Goal: Task Accomplishment & Management: Complete application form

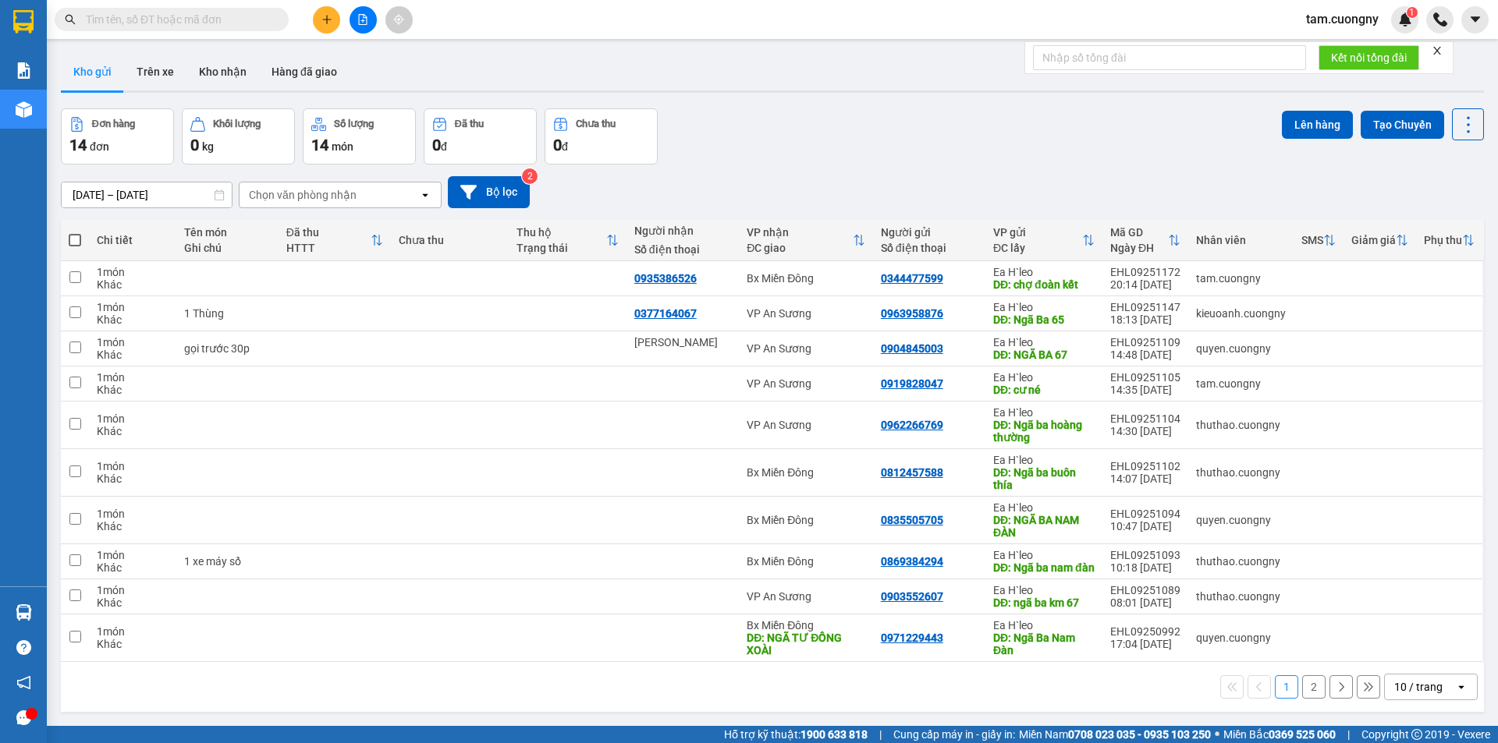
click at [216, 16] on input "text" at bounding box center [178, 19] width 184 height 17
paste input "0909533459"
type input "0909533459"
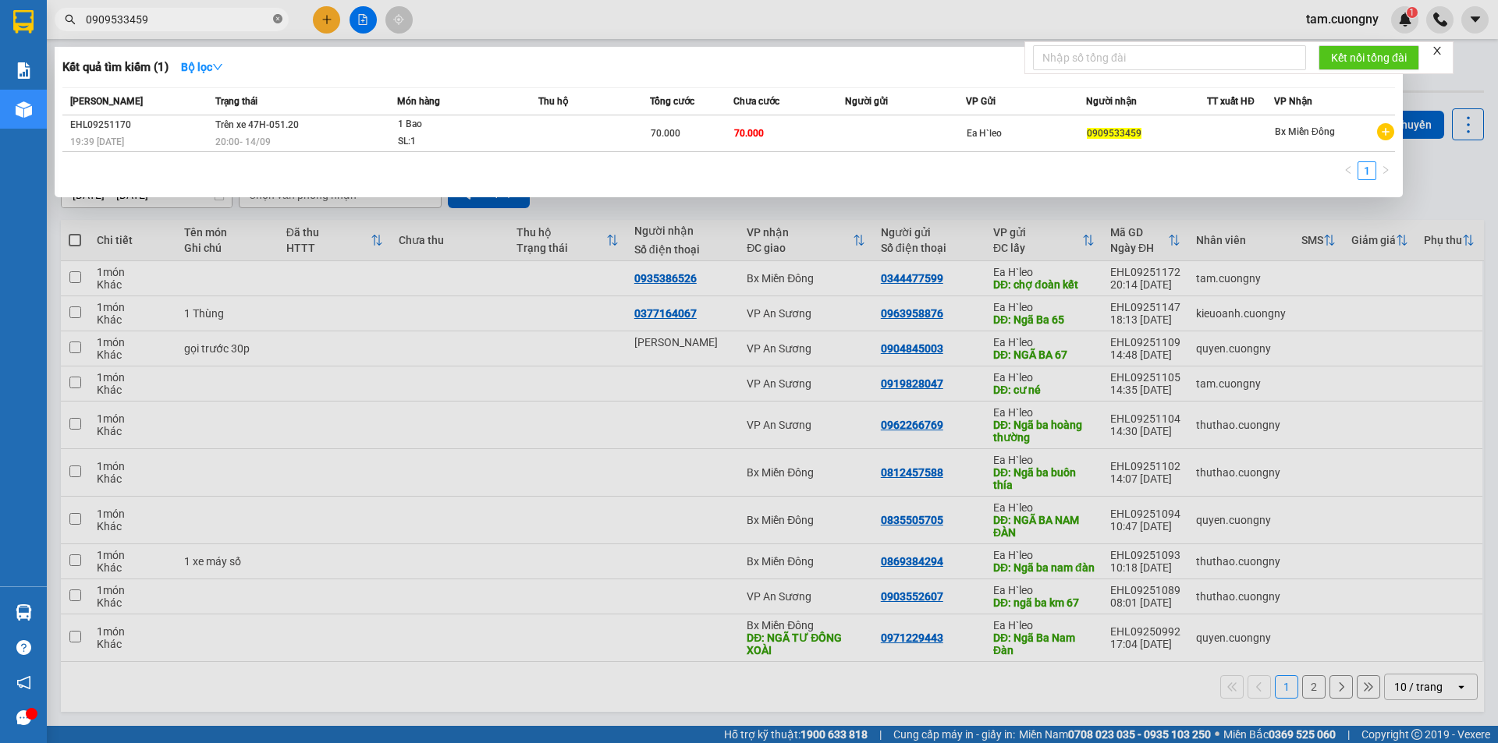
click at [274, 19] on icon "close-circle" at bounding box center [277, 18] width 9 height 9
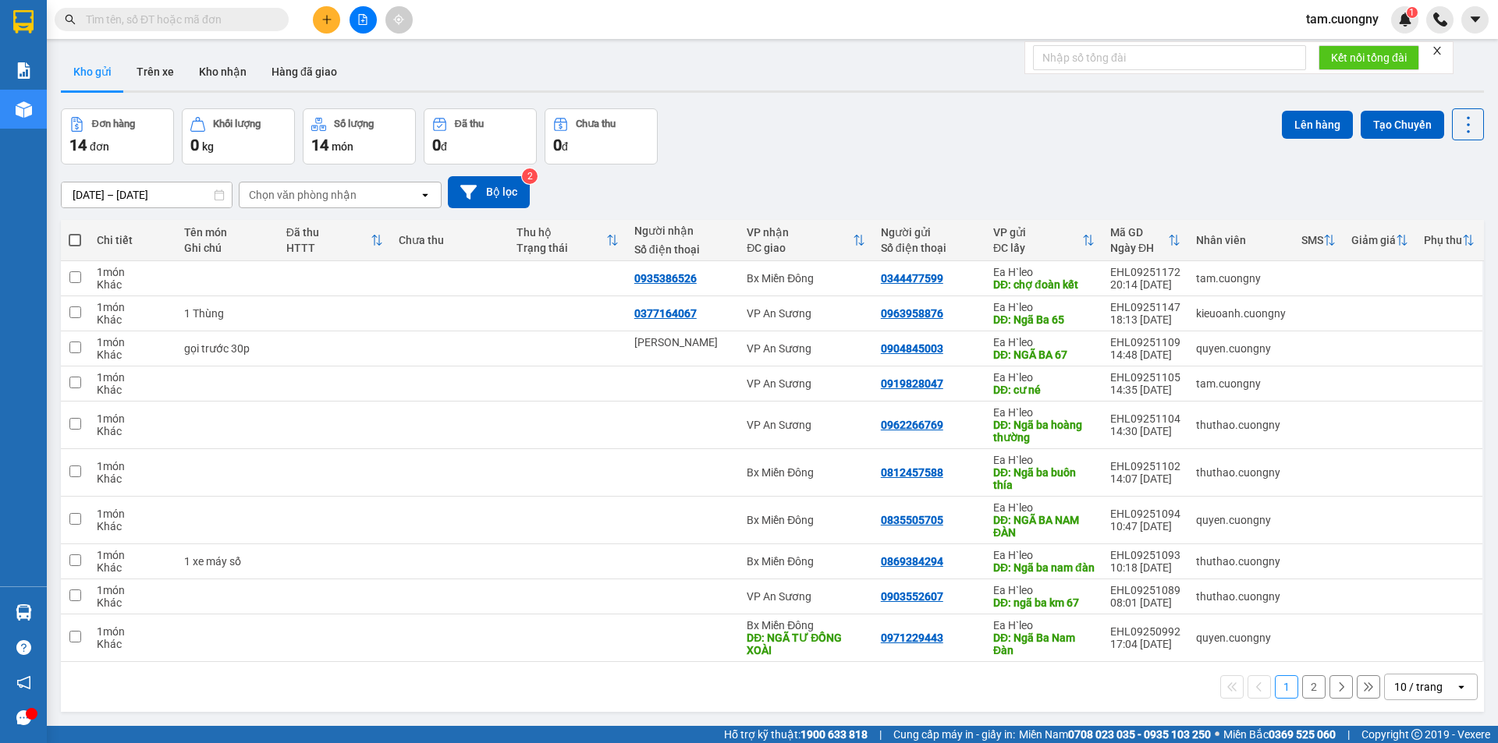
click at [201, 187] on input "[DATE] – [DATE]" at bounding box center [147, 195] width 170 height 25
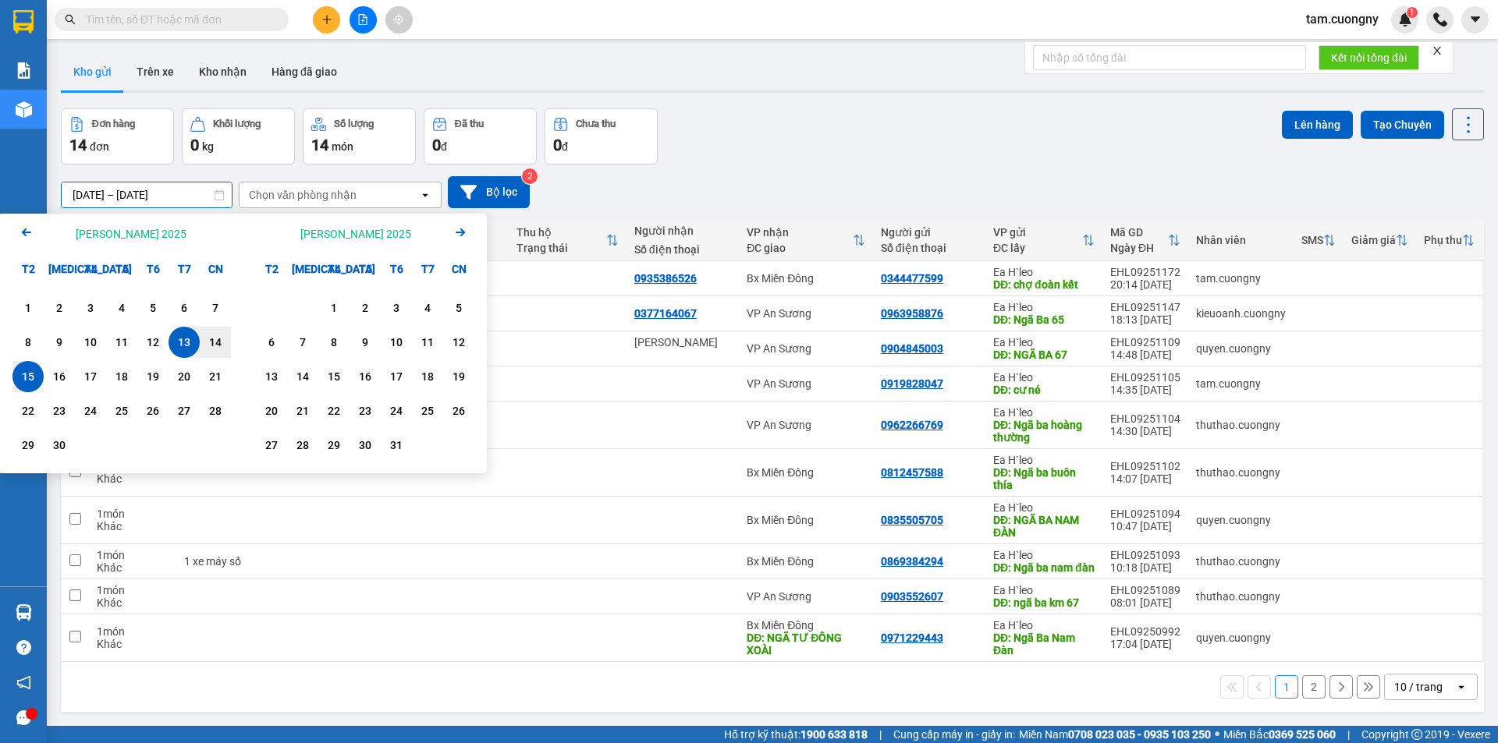
click at [25, 372] on div "15" at bounding box center [28, 376] width 22 height 19
type input "[DATE] – [DATE]"
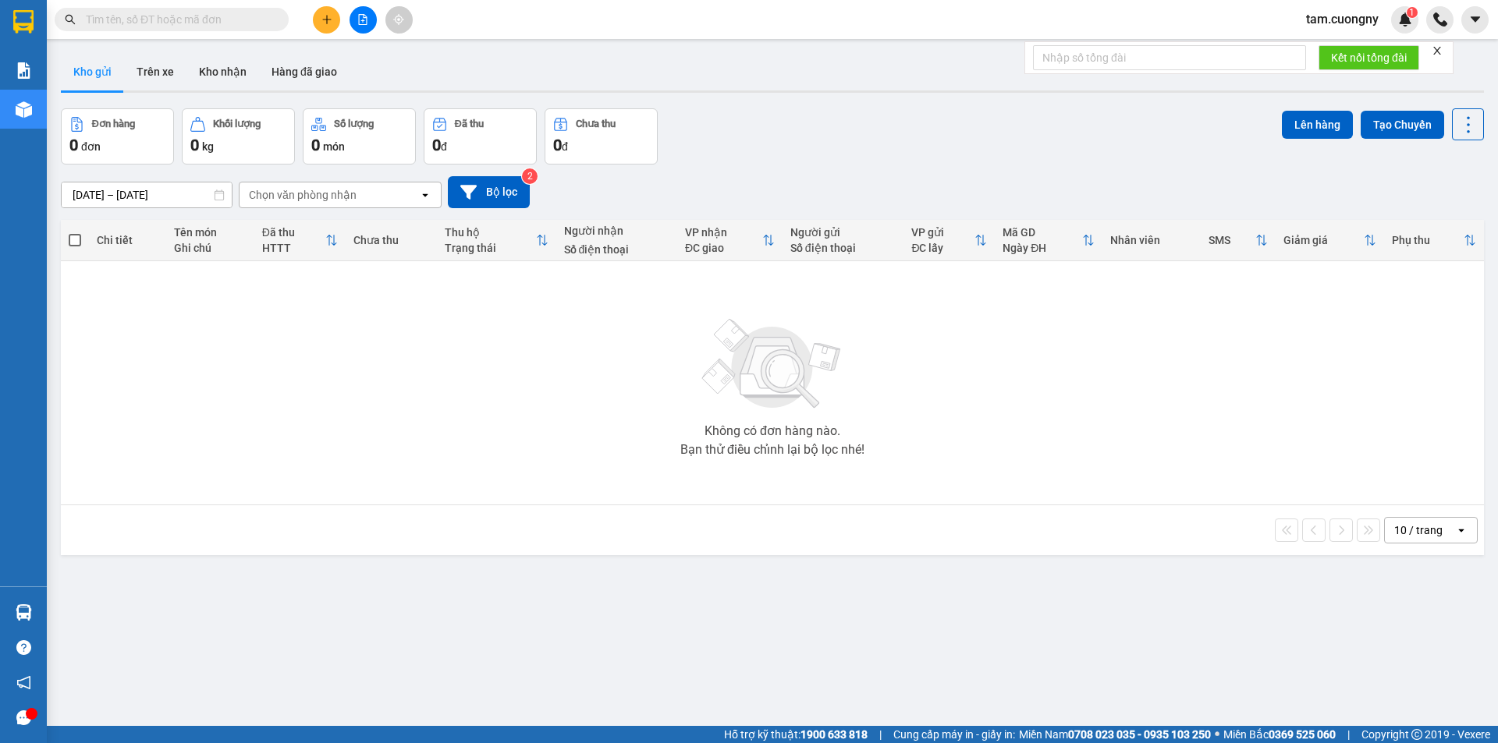
paste input "0984666344"
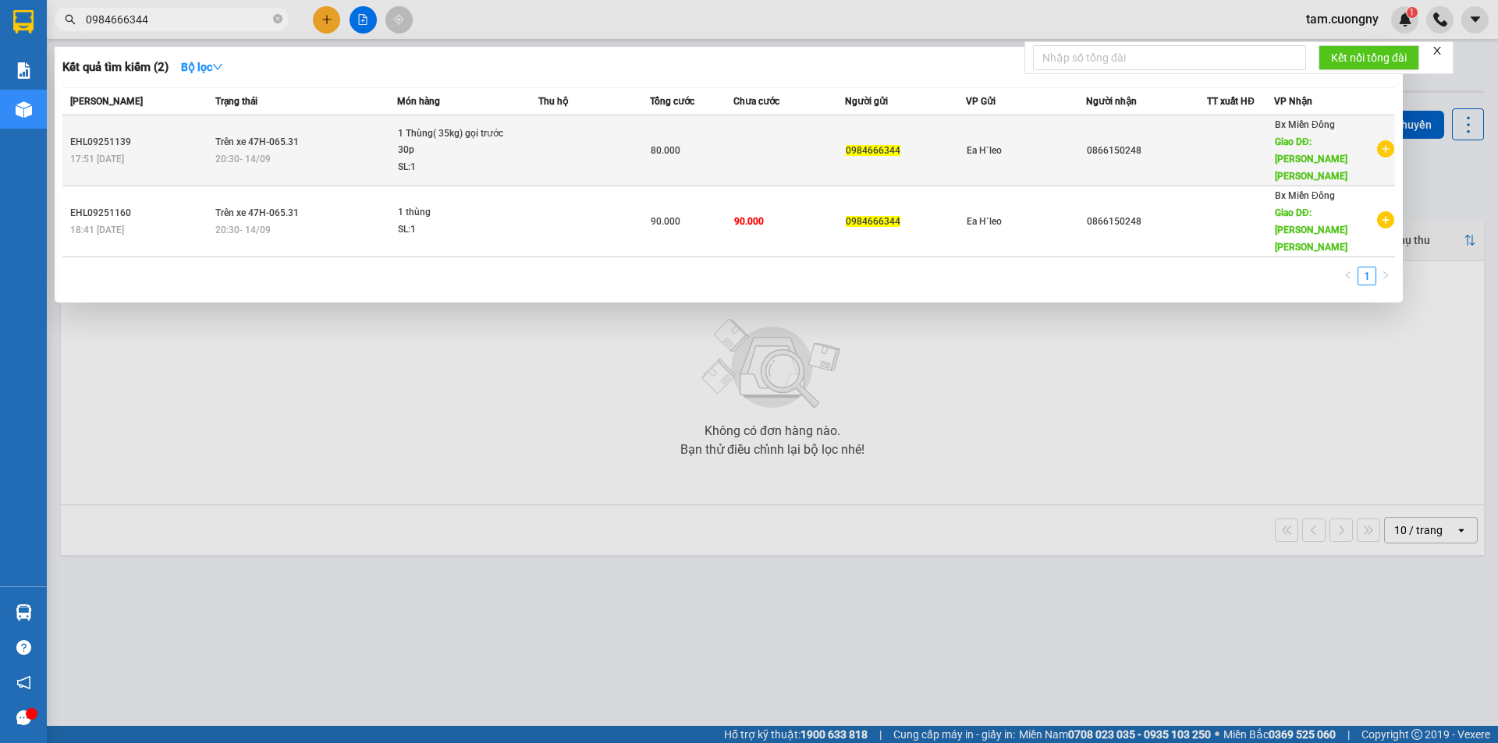
type input "0984666344"
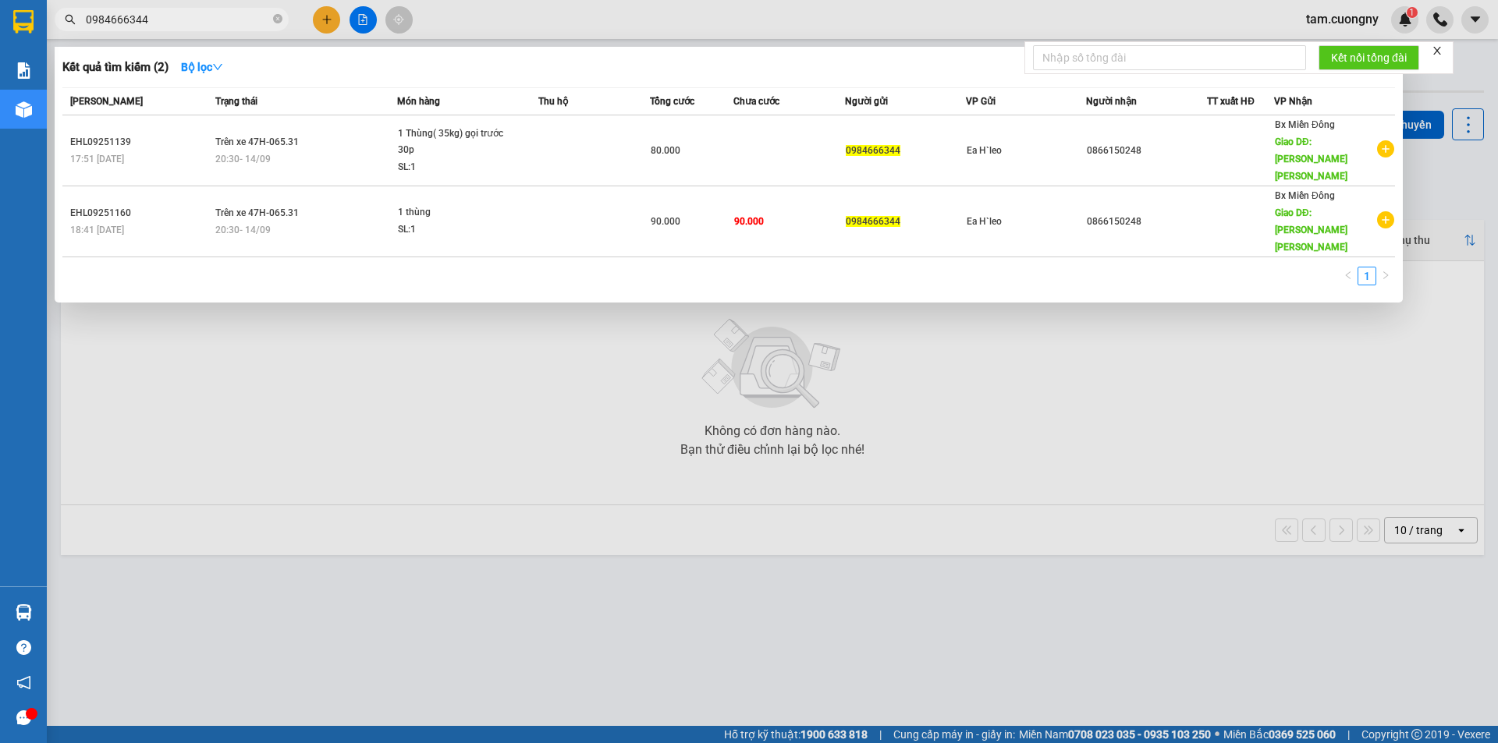
click at [1047, 513] on div at bounding box center [749, 371] width 1498 height 743
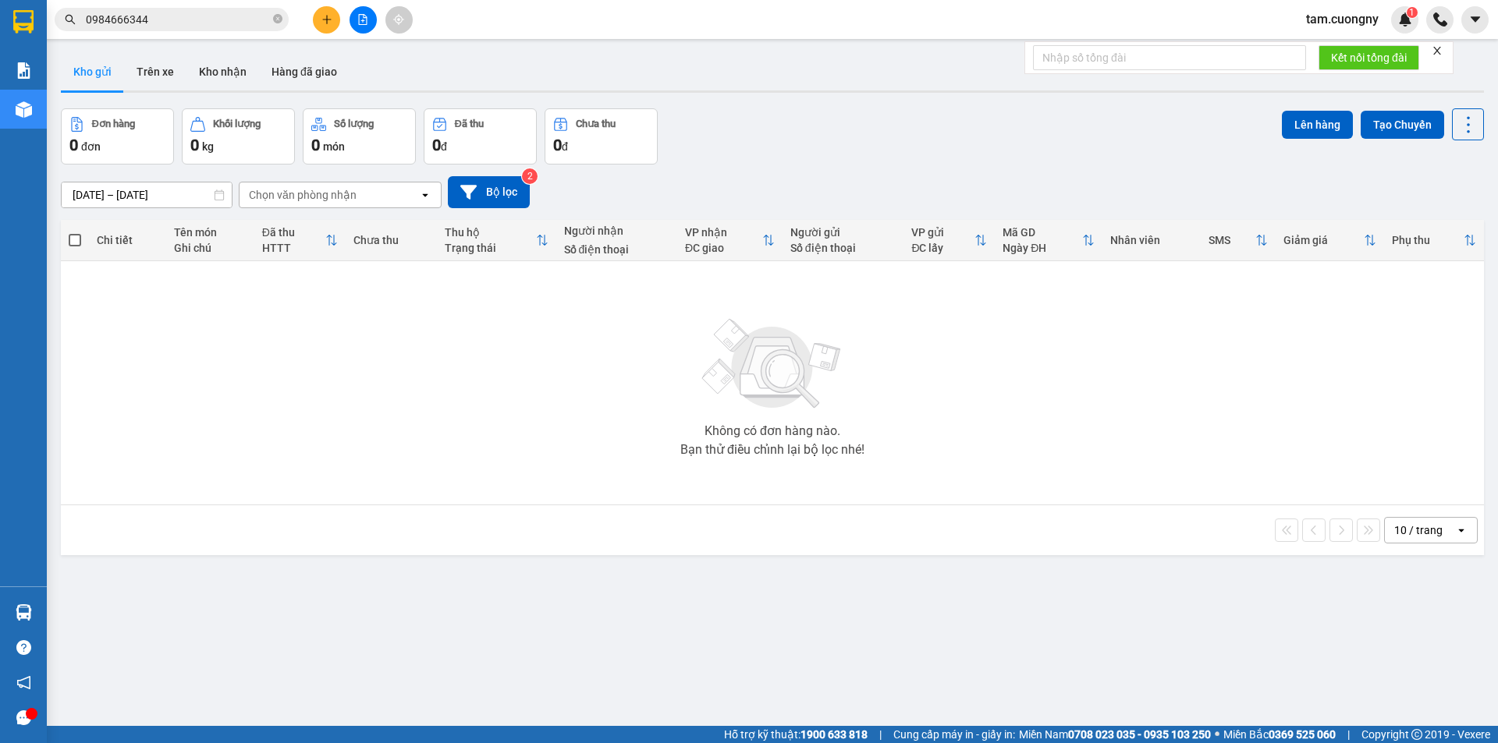
click at [196, 19] on input "0984666344" at bounding box center [178, 19] width 184 height 17
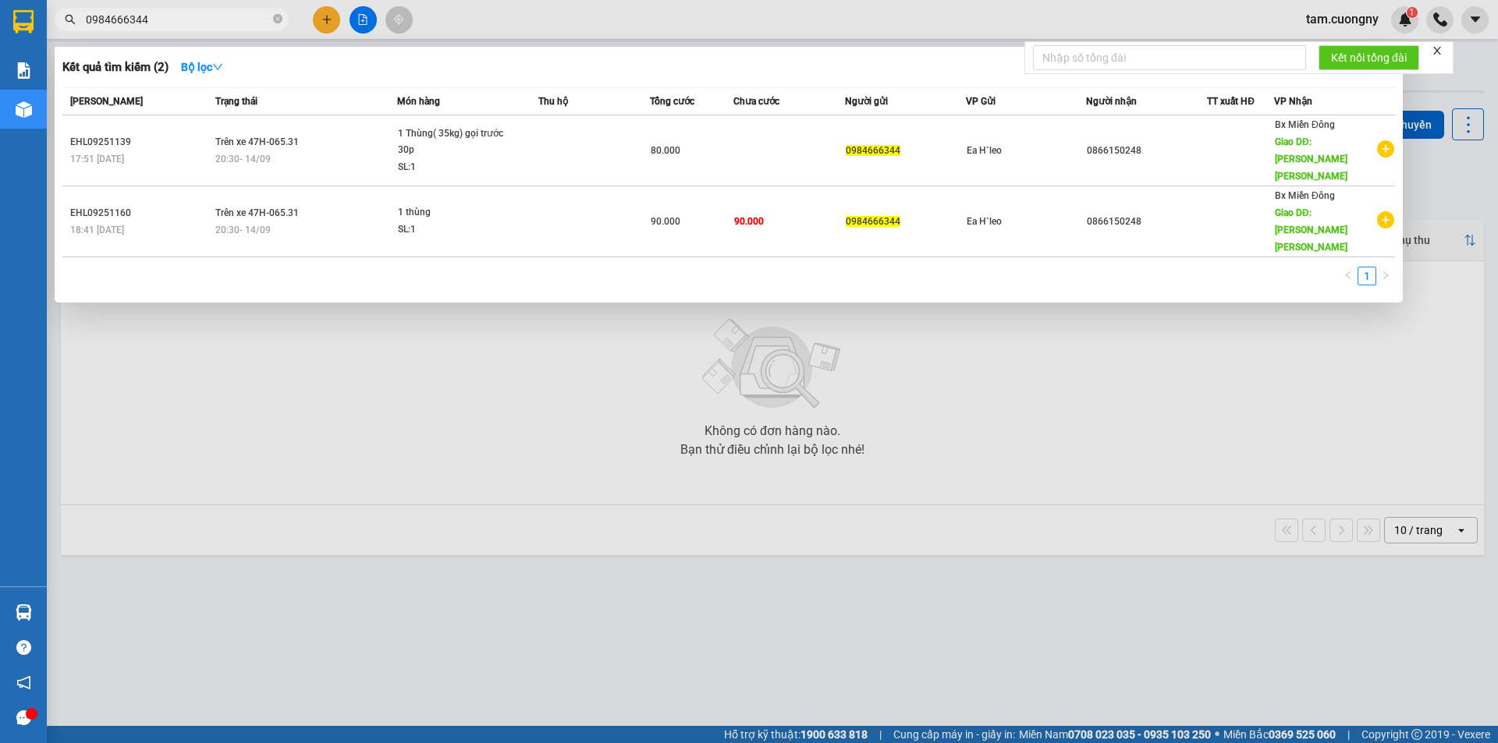
click at [1437, 48] on icon "close" at bounding box center [1437, 50] width 11 height 11
click at [282, 20] on span "0984666344" at bounding box center [172, 19] width 234 height 23
click at [276, 20] on icon "close-circle" at bounding box center [277, 18] width 9 height 9
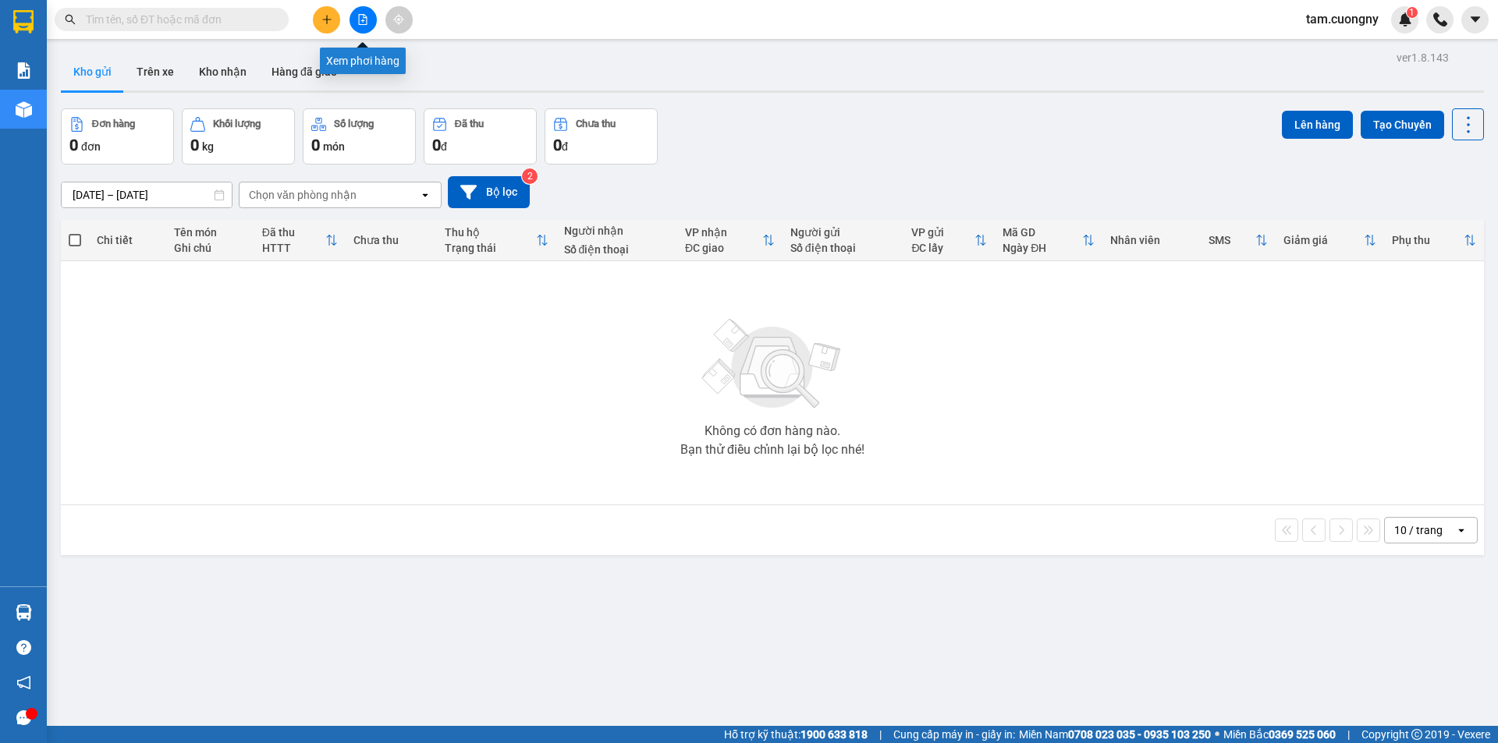
click at [358, 19] on icon "file-add" at bounding box center [362, 19] width 11 height 11
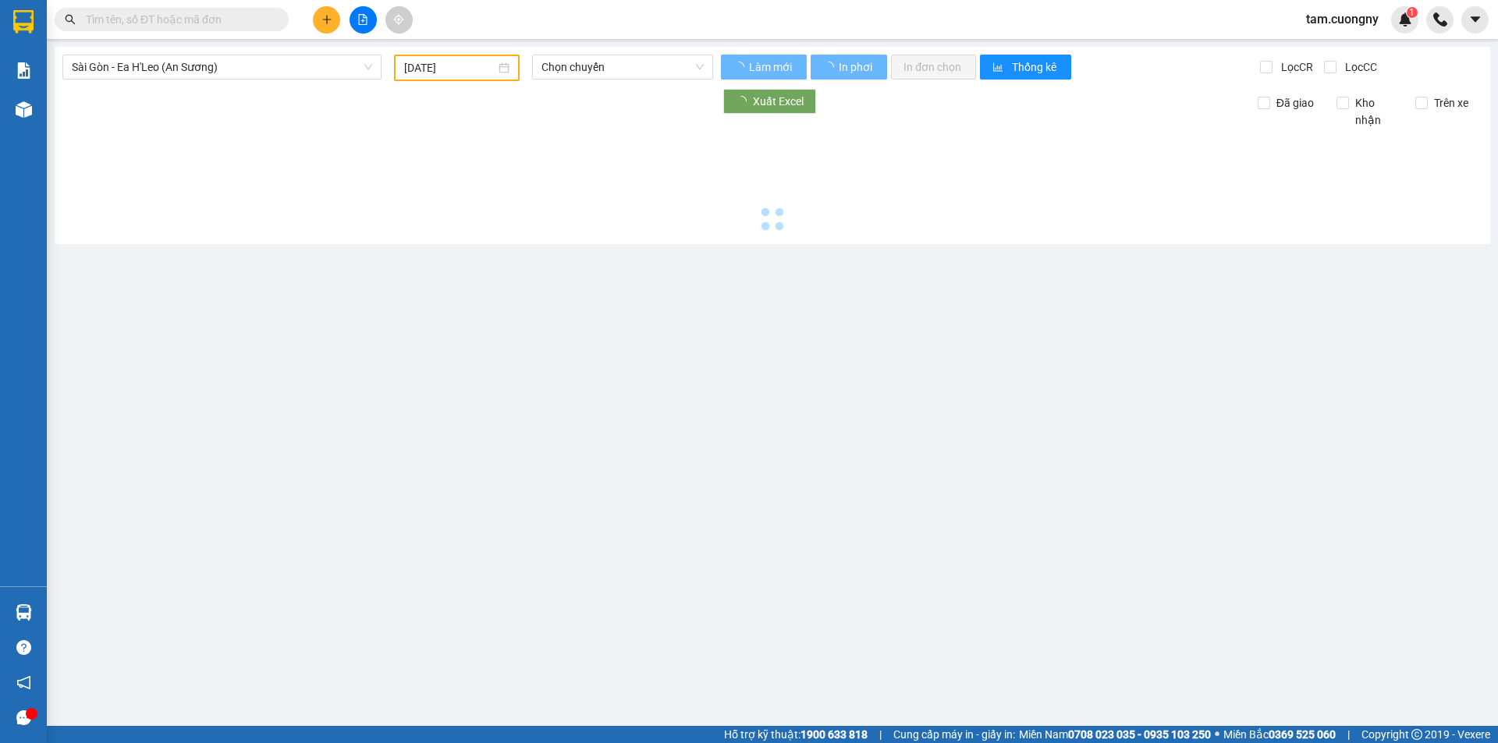
type input "[DATE]"
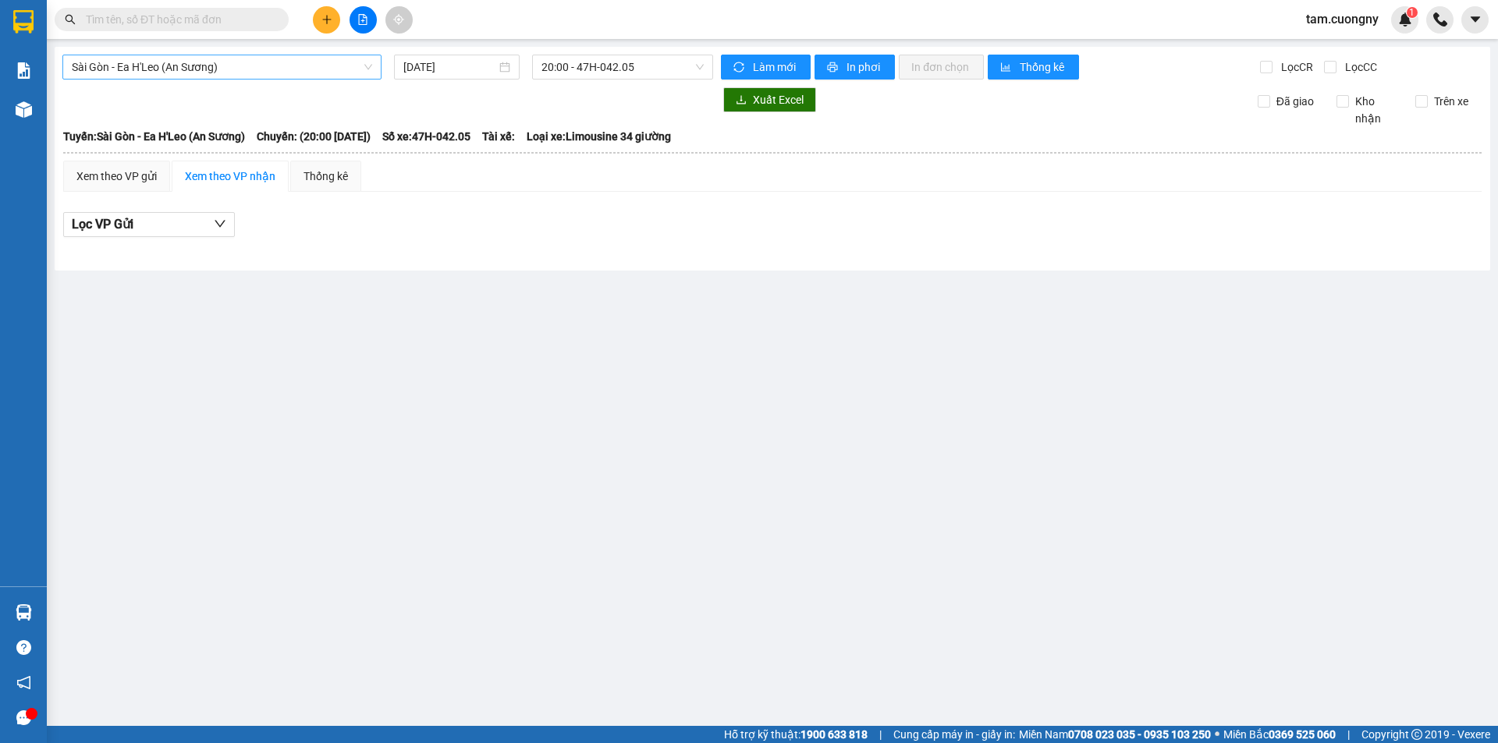
click at [183, 71] on span "Sài Gòn - Ea H'Leo (An Sương)" at bounding box center [222, 66] width 300 height 23
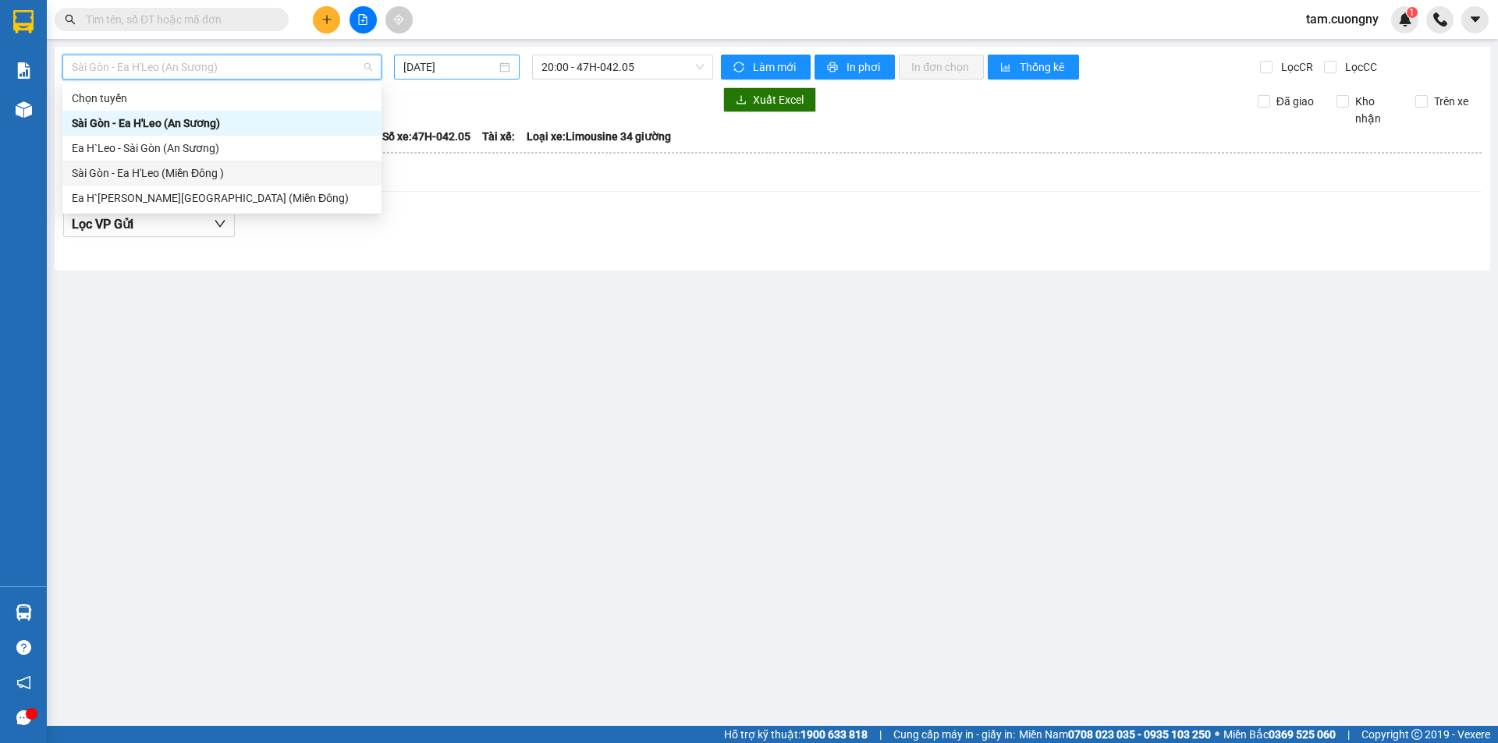
drag, startPoint x: 106, startPoint y: 174, endPoint x: 463, endPoint y: 74, distance: 371.0
click at [112, 171] on div "Sài Gòn - Ea H'Leo (Miền Đông )" at bounding box center [222, 173] width 300 height 17
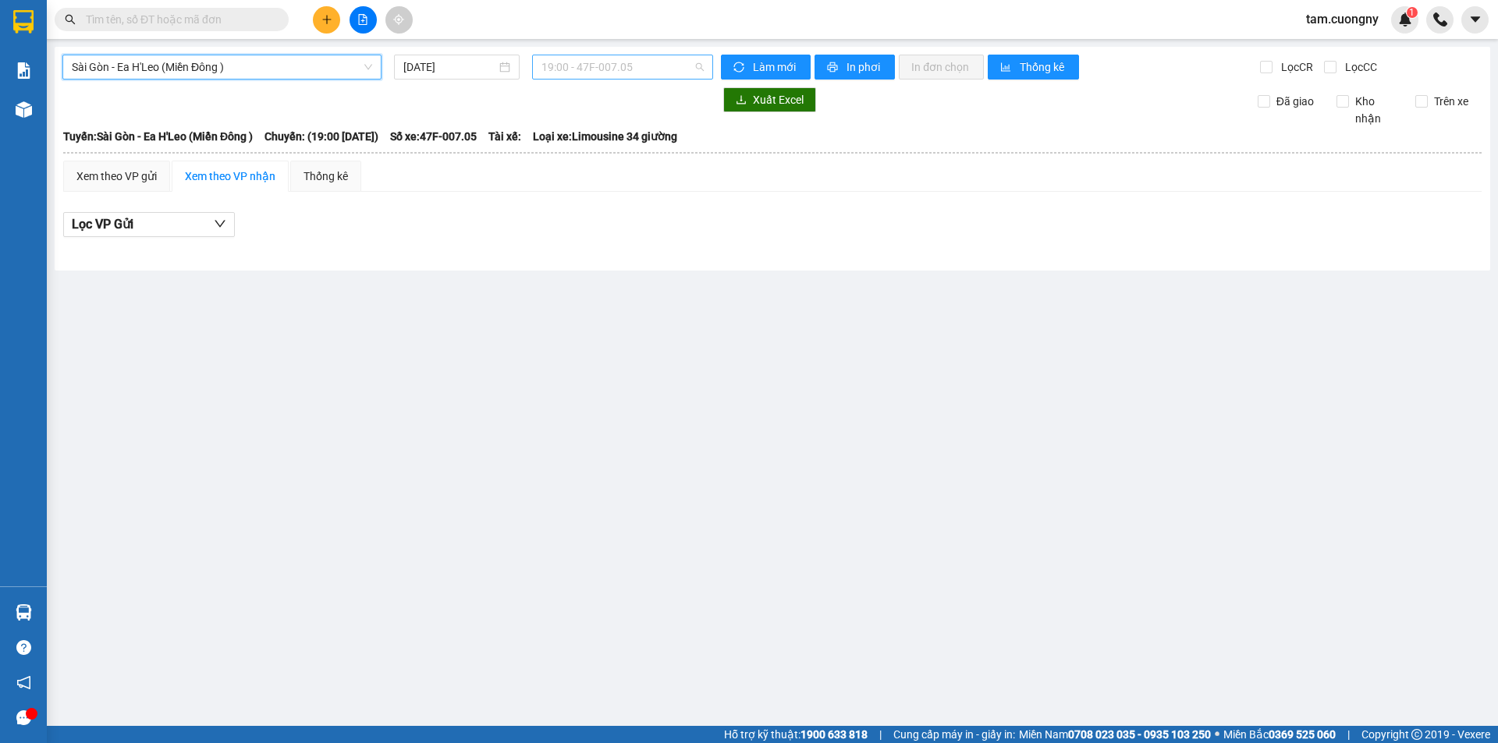
click at [584, 74] on span "19:00 - 47F-007.05" at bounding box center [622, 66] width 162 height 23
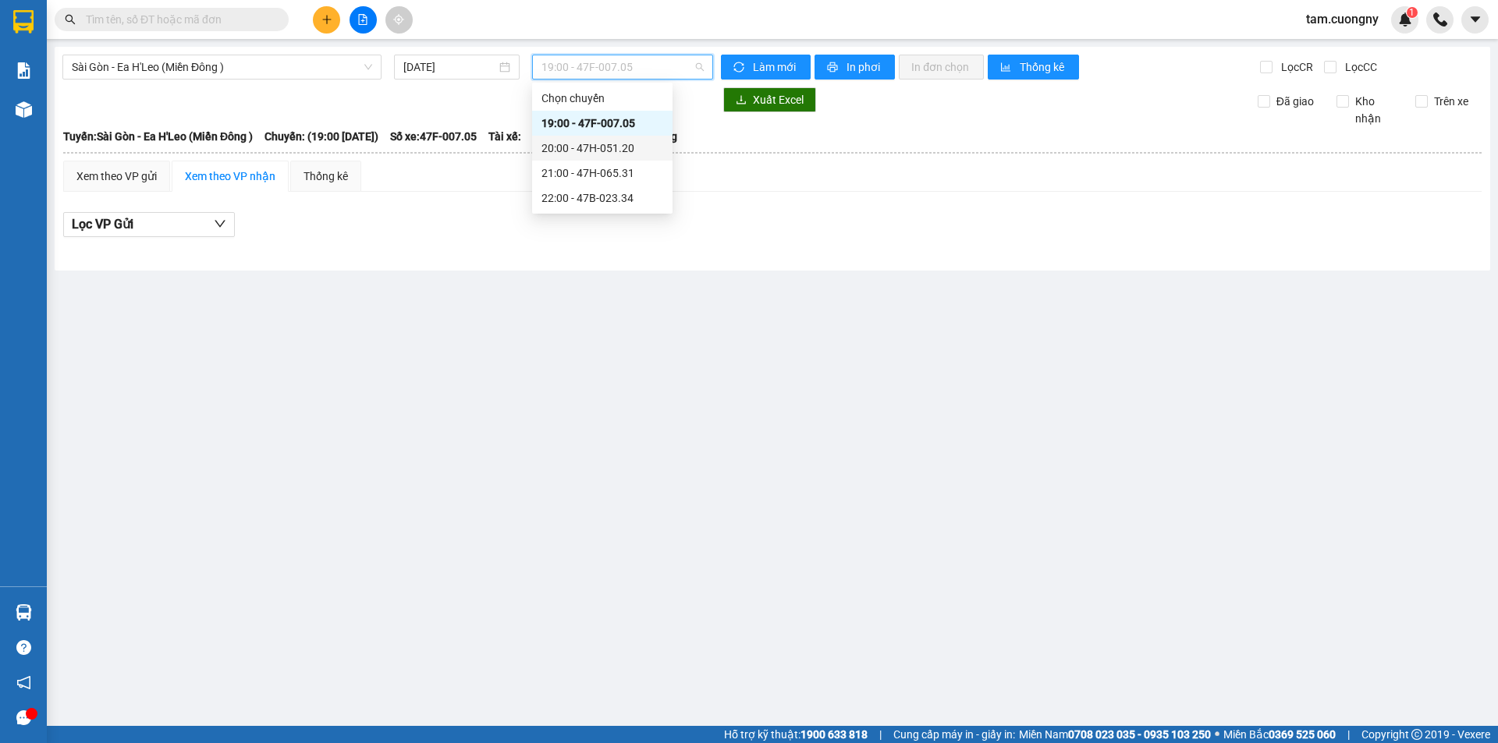
click at [604, 148] on div "20:00 - 47H-051.20" at bounding box center [602, 148] width 122 height 17
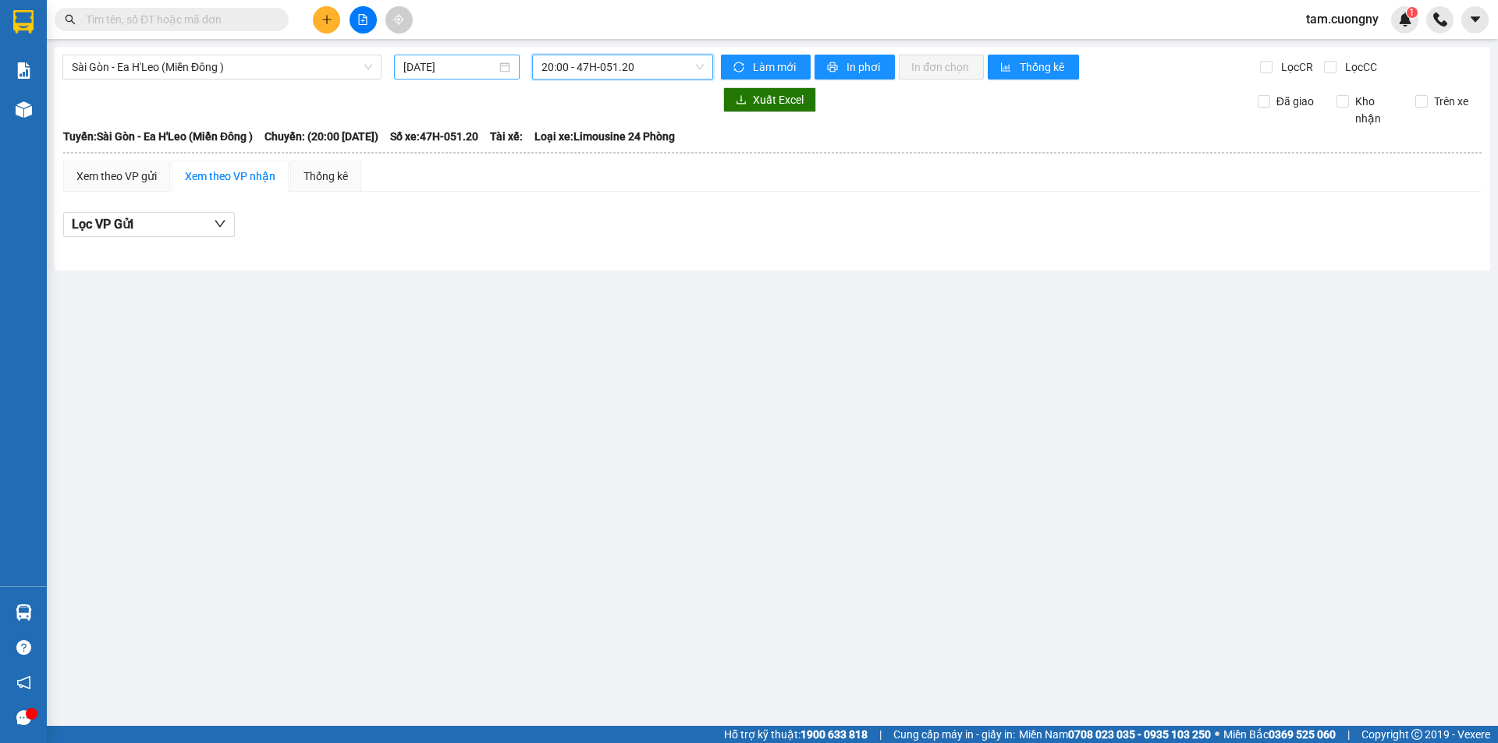
click at [438, 66] on input "[DATE]" at bounding box center [449, 67] width 93 height 17
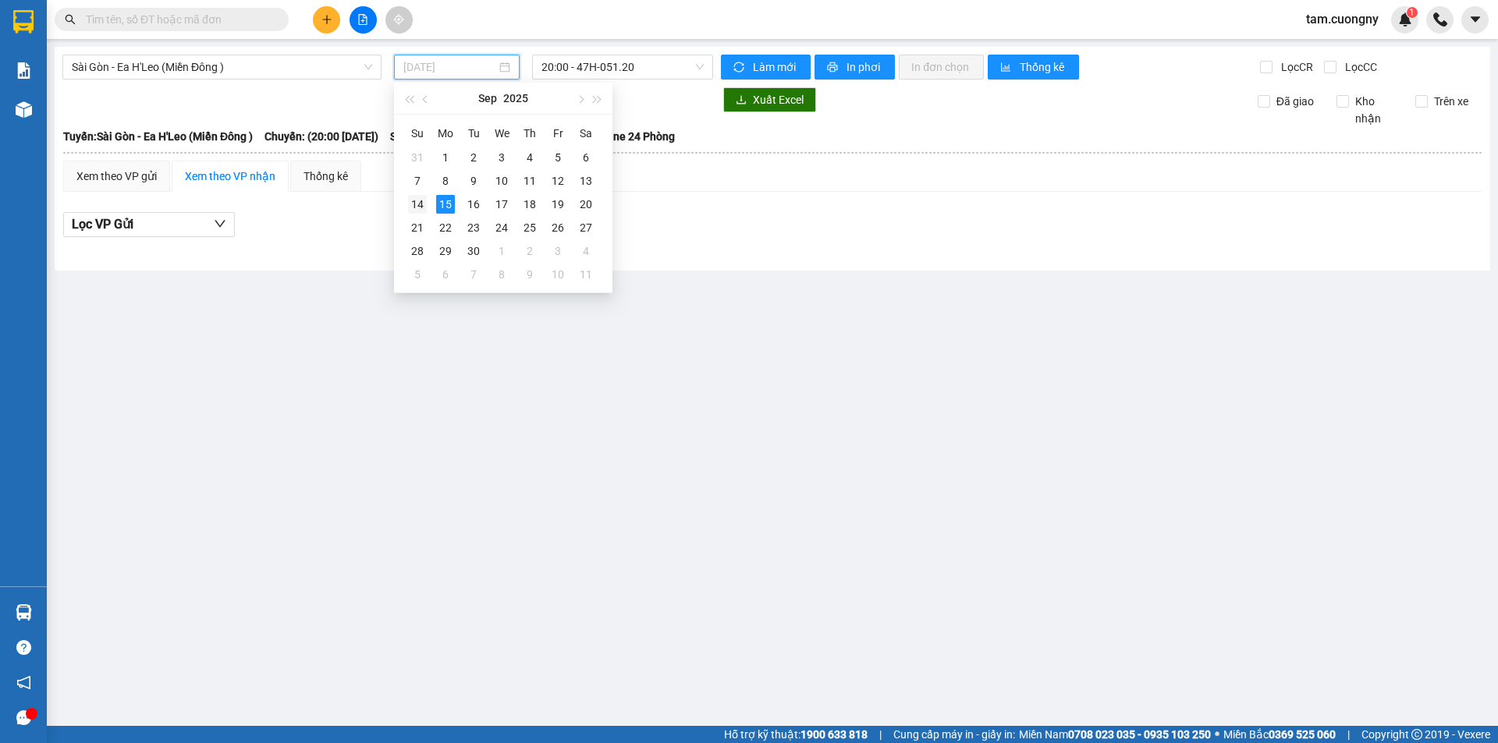
drag, startPoint x: 416, startPoint y: 200, endPoint x: 576, endPoint y: 80, distance: 199.6
click at [417, 200] on div "14" at bounding box center [417, 204] width 19 height 19
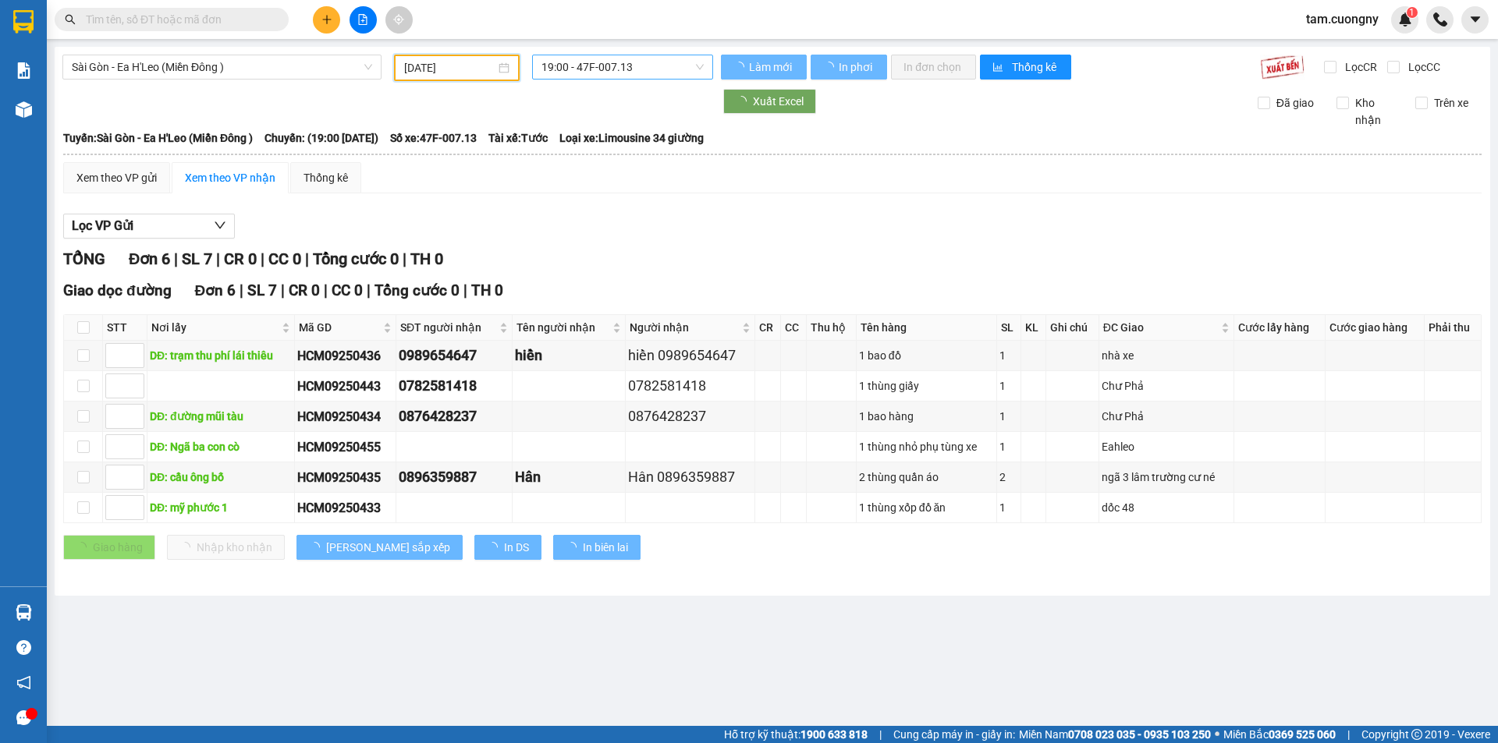
click at [601, 67] on span "19:00 - 47F-007.13" at bounding box center [622, 66] width 162 height 23
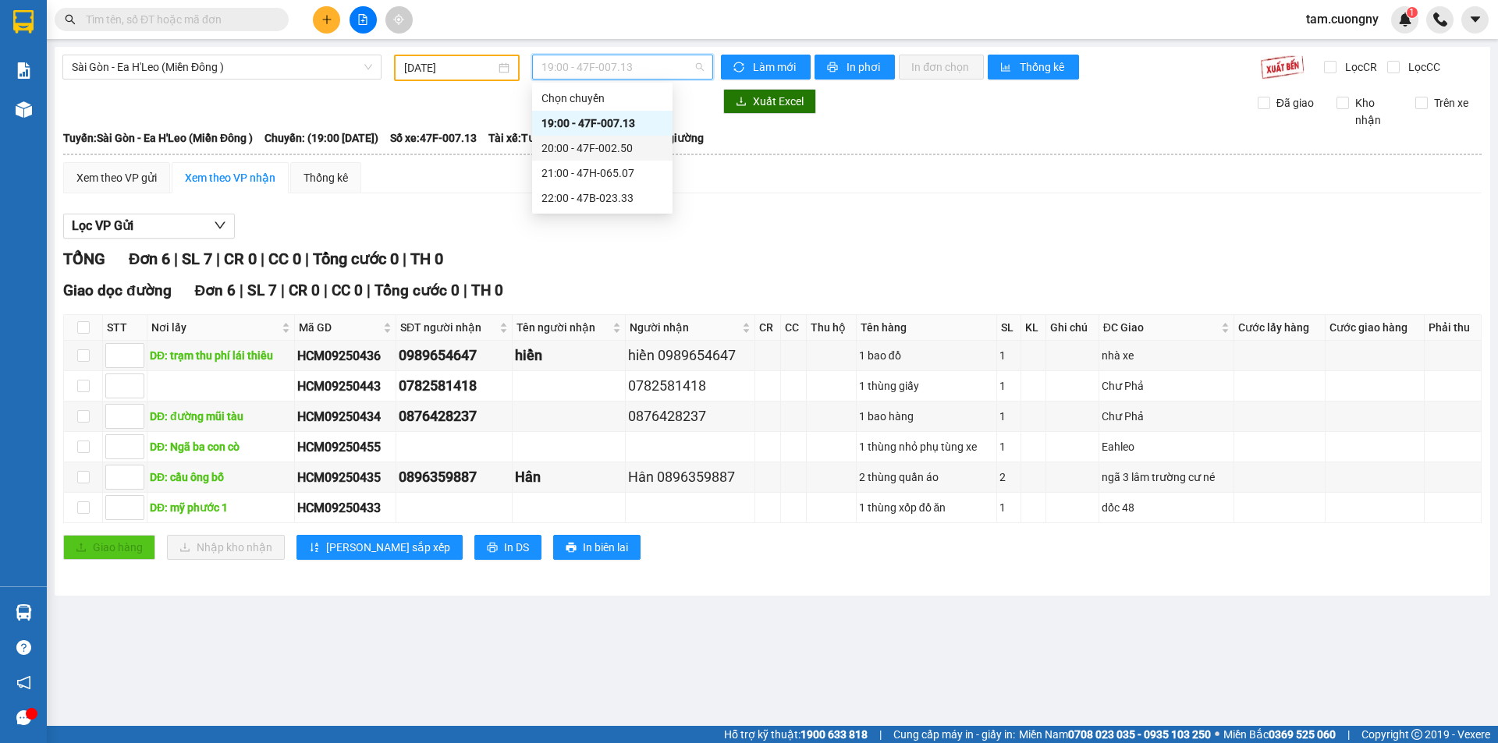
click at [605, 151] on div "20:00 - 47F-002.50" at bounding box center [602, 148] width 122 height 17
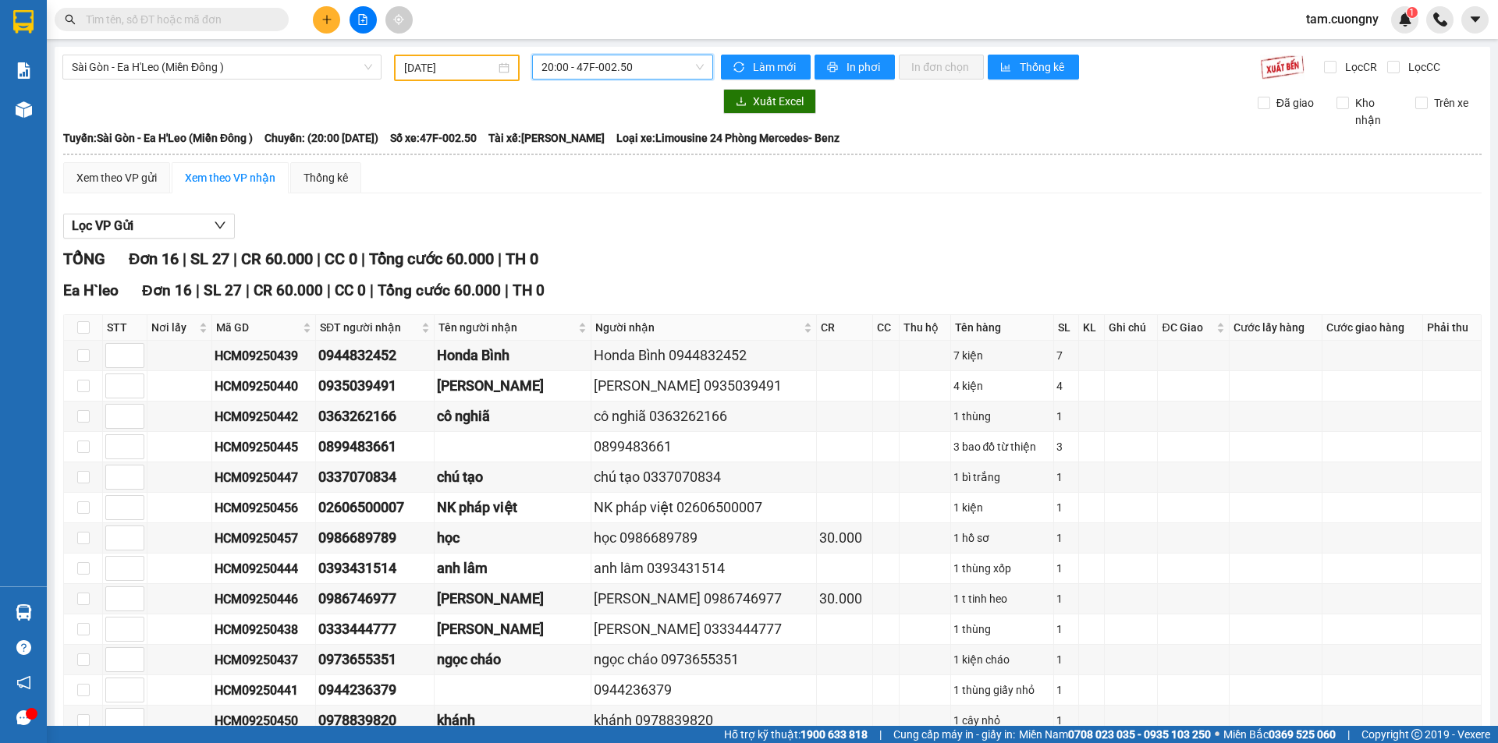
click at [461, 74] on input "[DATE]" at bounding box center [449, 67] width 91 height 17
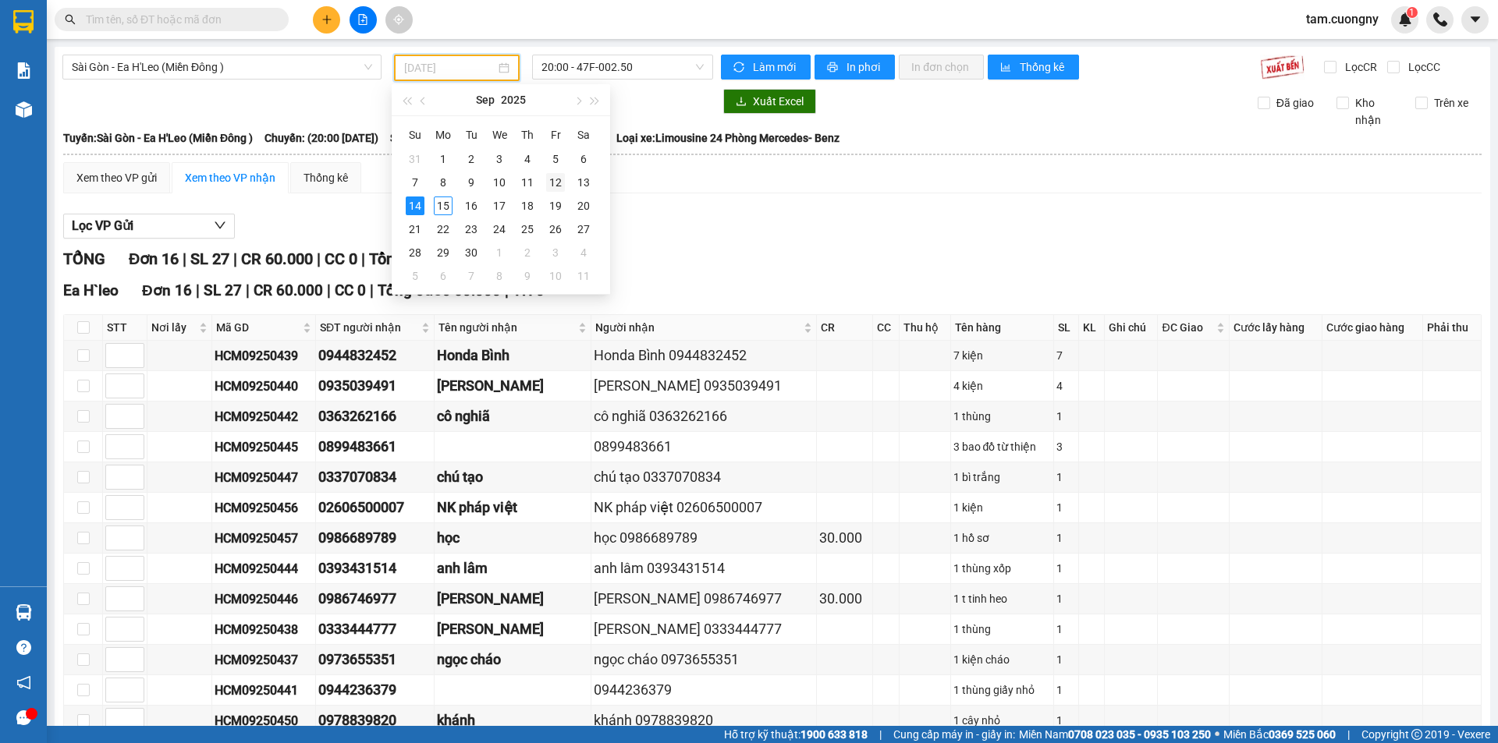
click at [561, 185] on div "12" at bounding box center [555, 182] width 19 height 19
type input "[DATE]"
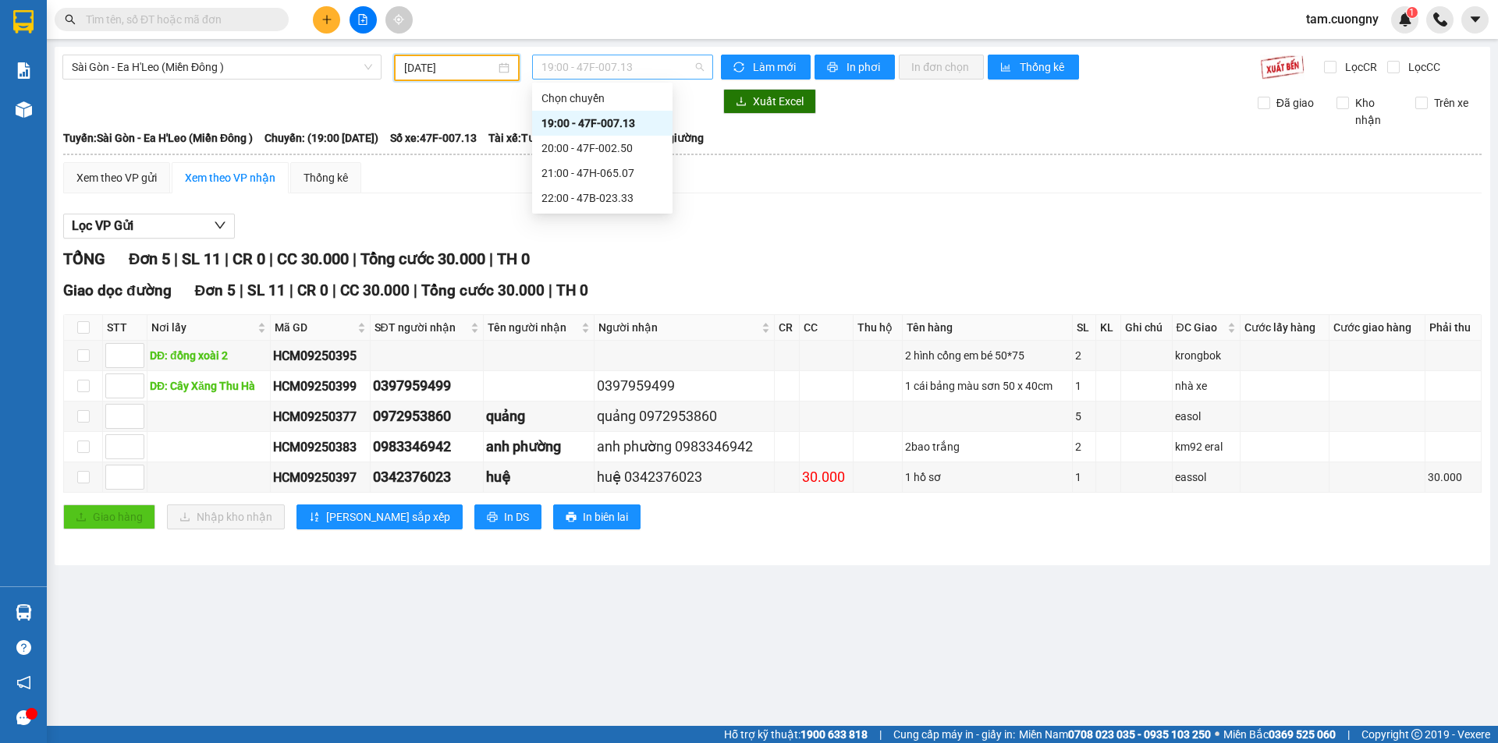
click at [649, 73] on span "19:00 - 47F-007.13" at bounding box center [622, 66] width 162 height 23
click at [634, 153] on div "20:00 - 47F-002.50" at bounding box center [602, 148] width 122 height 17
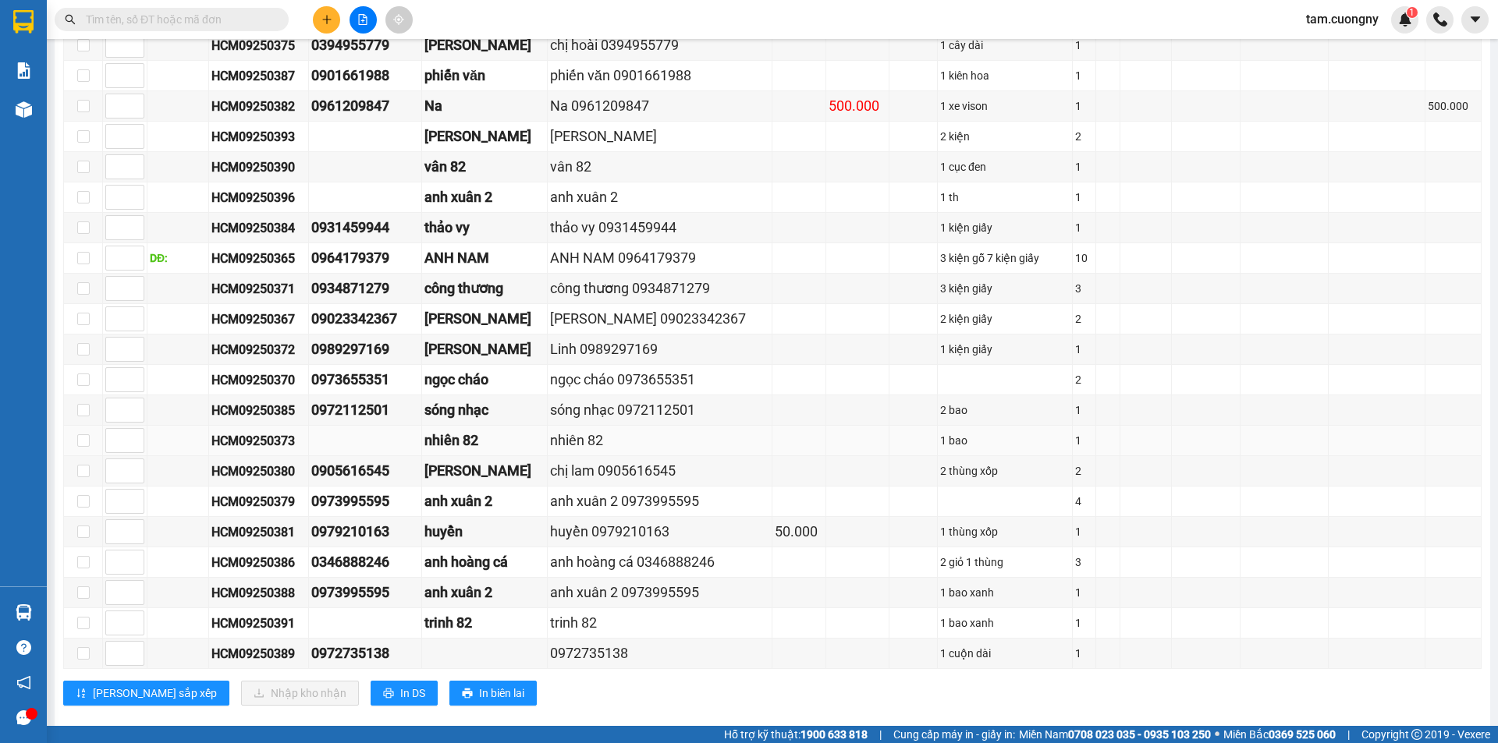
scroll to position [456, 0]
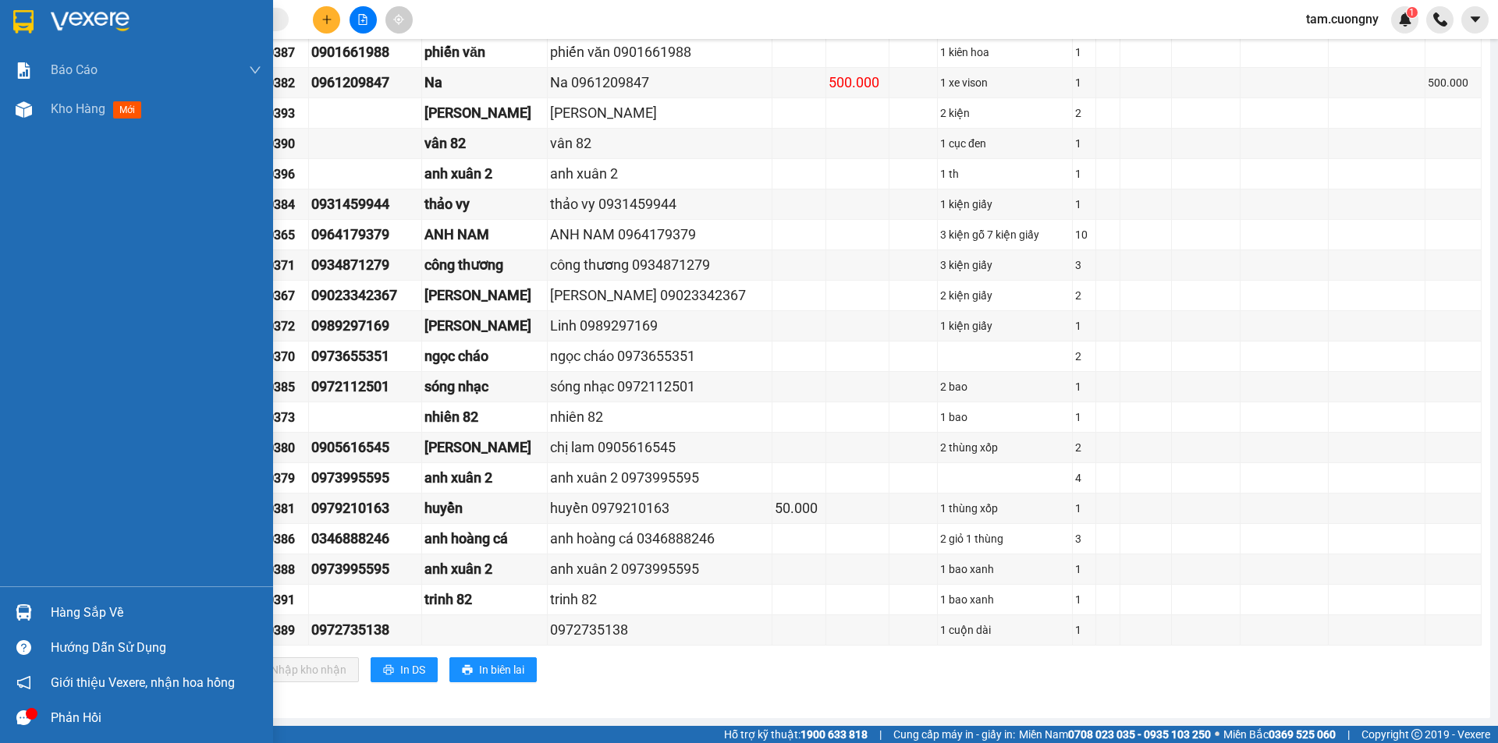
click at [35, 22] on div at bounding box center [23, 21] width 27 height 27
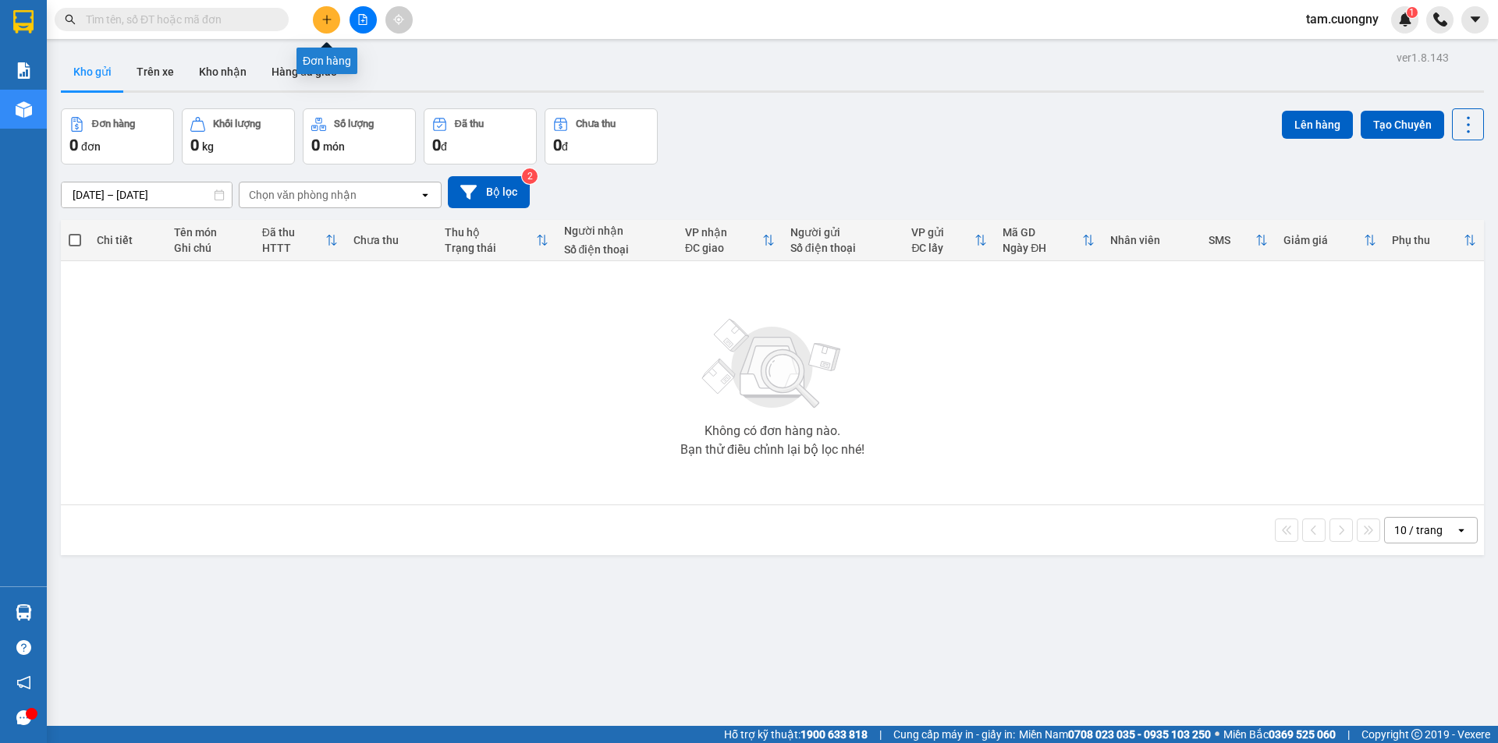
click at [330, 26] on button at bounding box center [326, 19] width 27 height 27
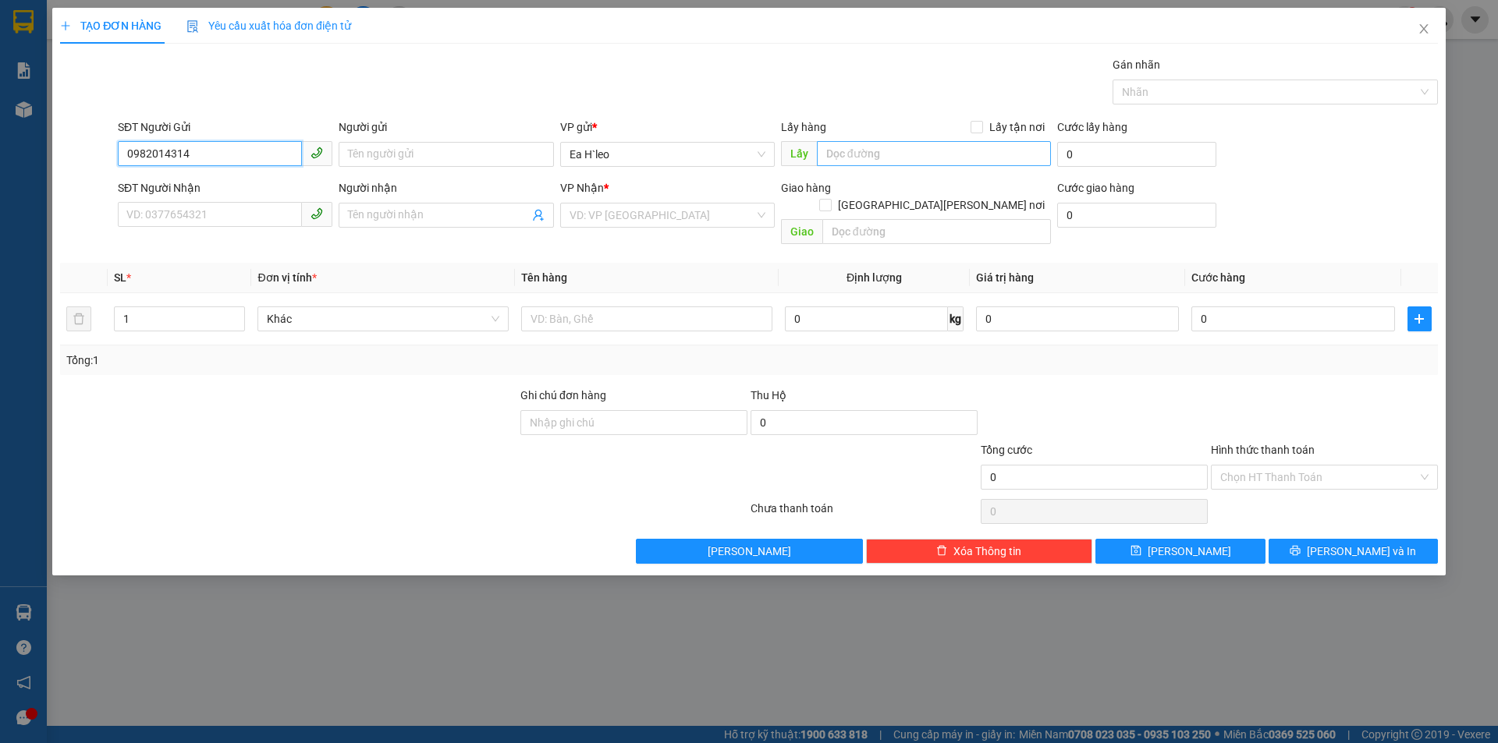
type input "0982014314"
click at [875, 161] on input "text" at bounding box center [934, 153] width 234 height 25
type input "K"
type input "km 65"
click at [572, 210] on input "search" at bounding box center [662, 215] width 185 height 23
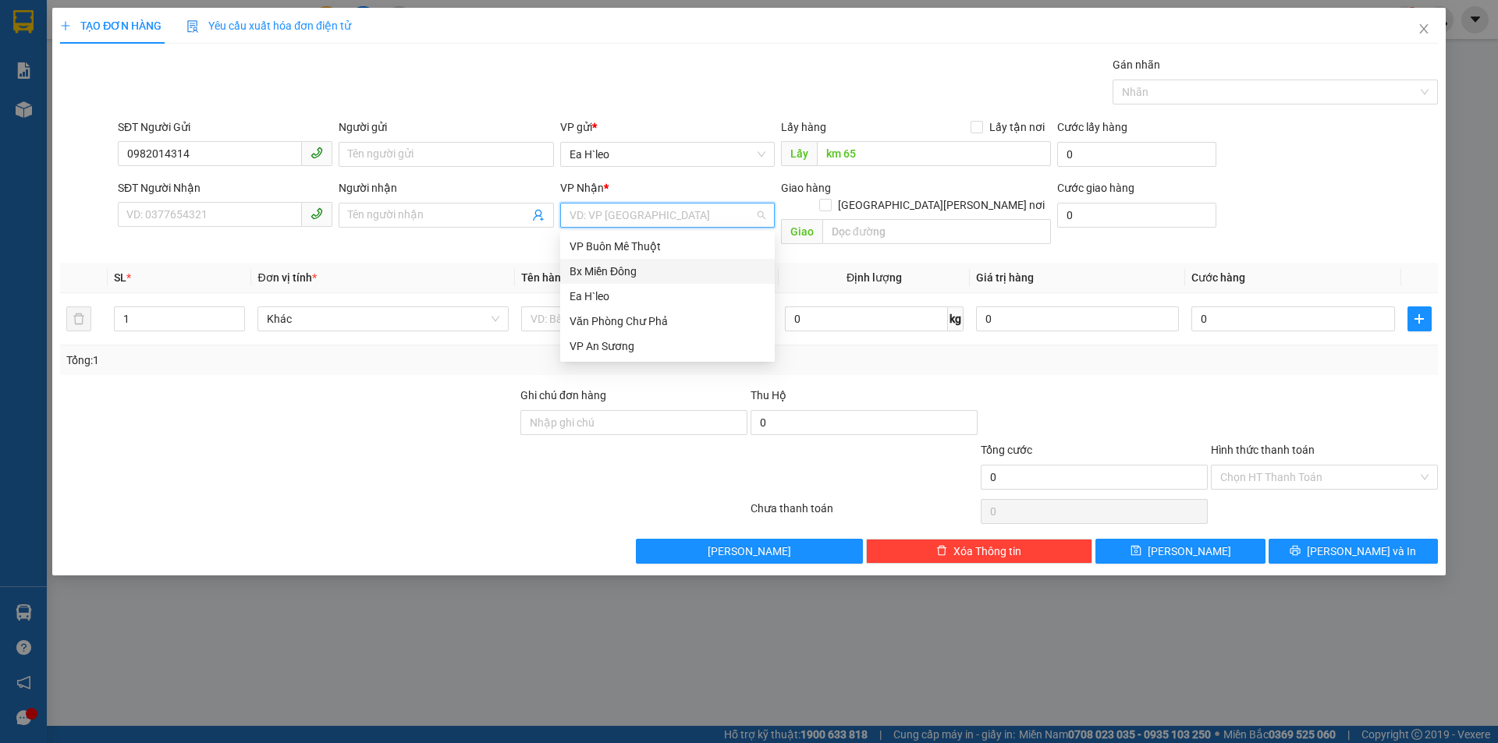
click at [616, 267] on div "Bx Miền Đông" at bounding box center [668, 271] width 196 height 17
click at [571, 307] on input "text" at bounding box center [646, 319] width 251 height 25
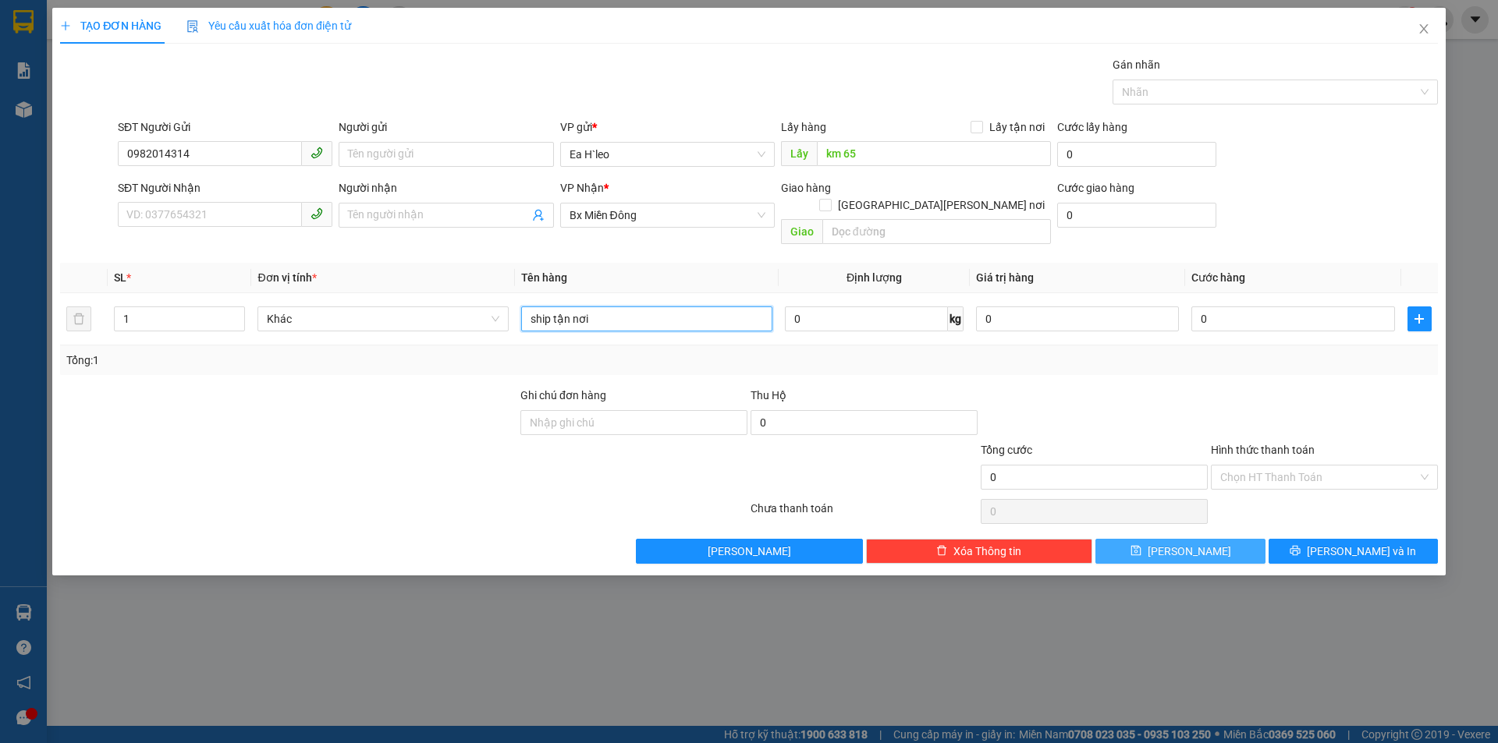
type input "ship tận nơi"
click at [1140, 539] on button "[PERSON_NAME]" at bounding box center [1179, 551] width 169 height 25
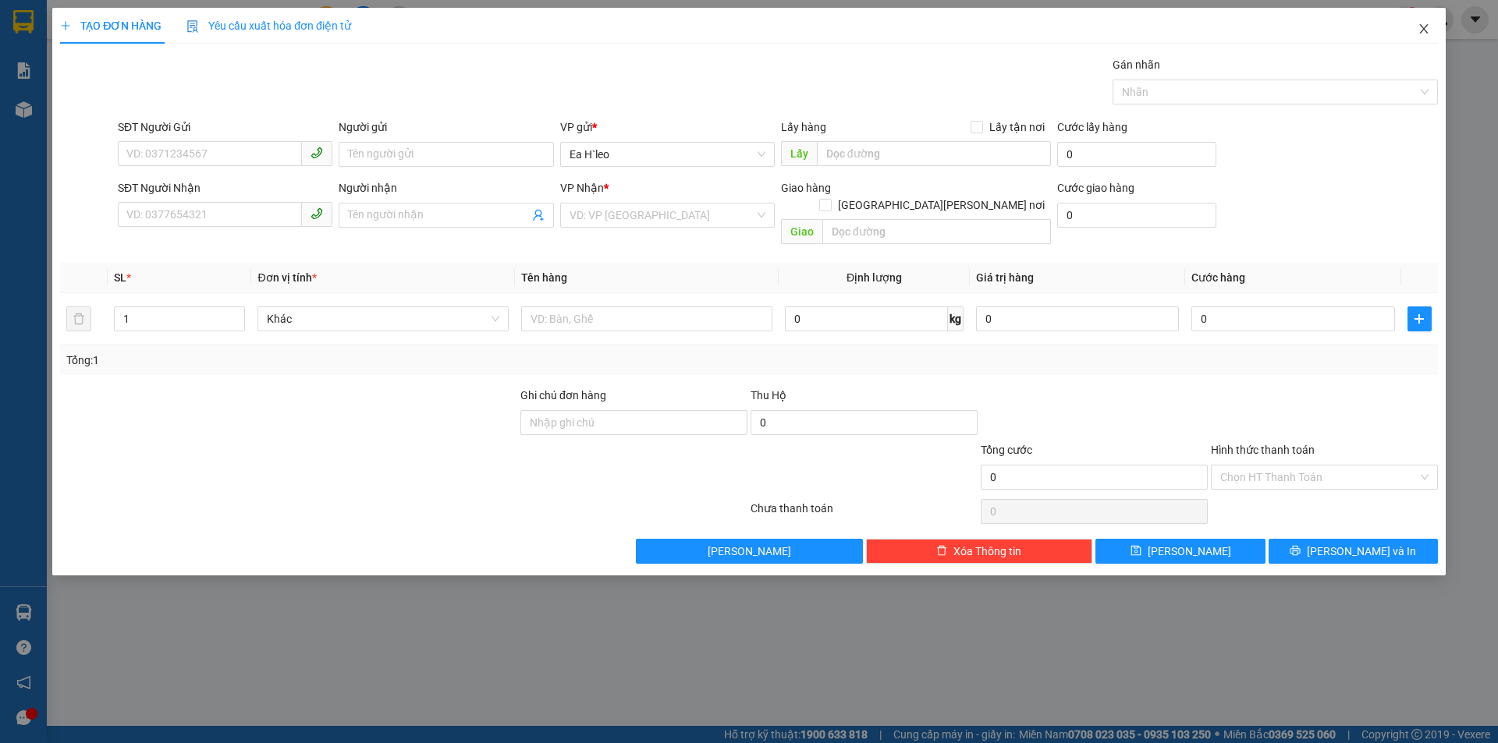
click at [1429, 28] on icon "close" at bounding box center [1424, 29] width 12 height 12
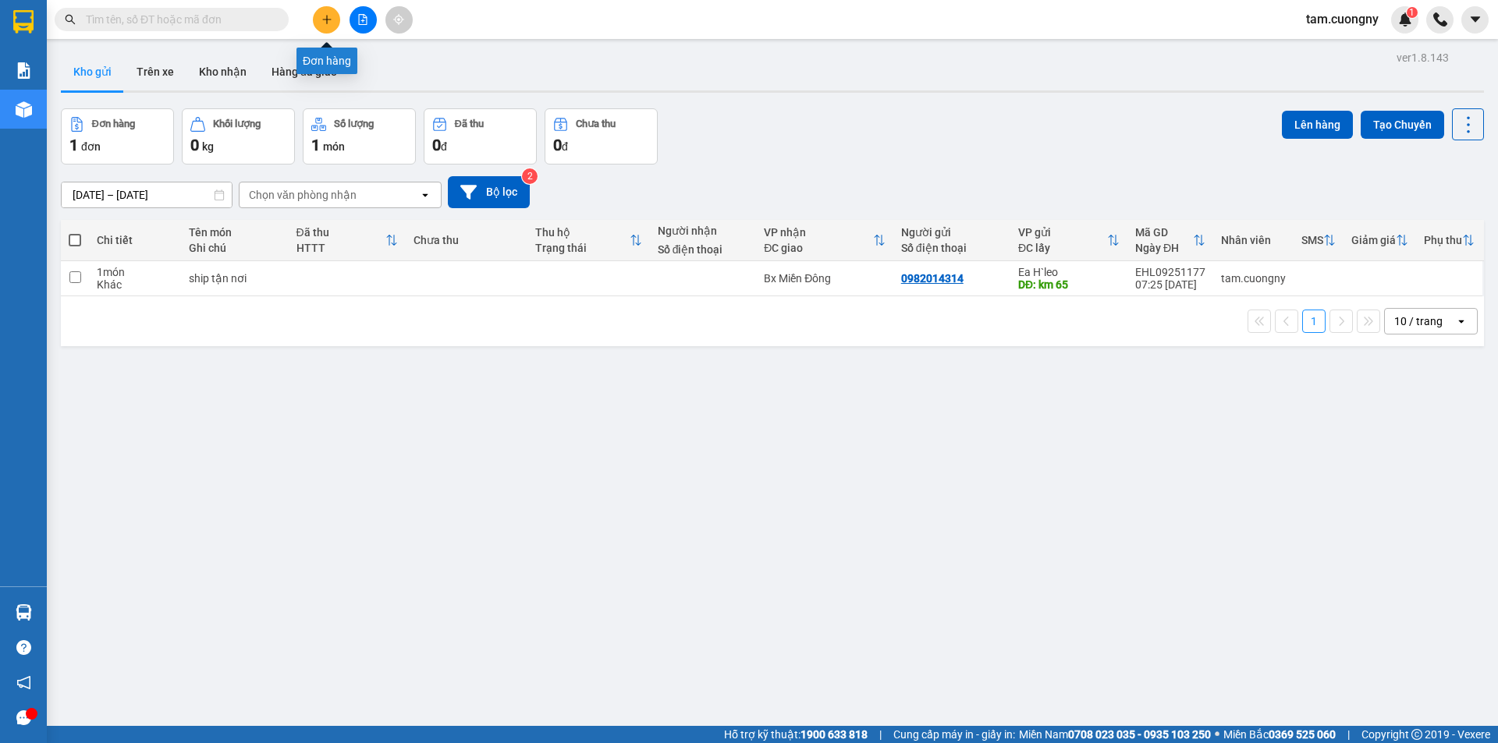
click at [332, 16] on icon "plus" at bounding box center [326, 19] width 11 height 11
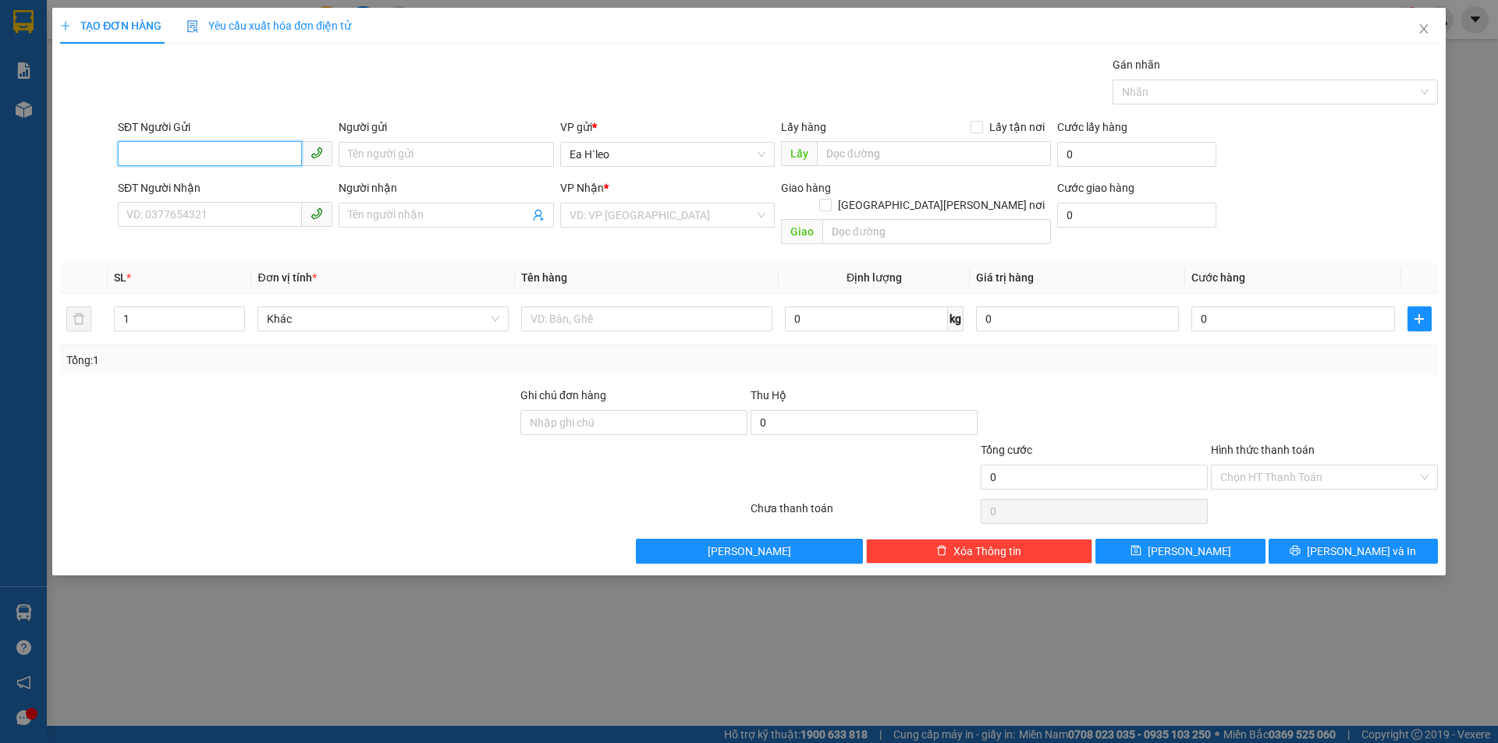
paste input "0364233526"
type input "0364233526"
click at [184, 190] on div "0364233526" at bounding box center [225, 185] width 196 height 17
type input "Cổng Esia"
type input "0364233526"
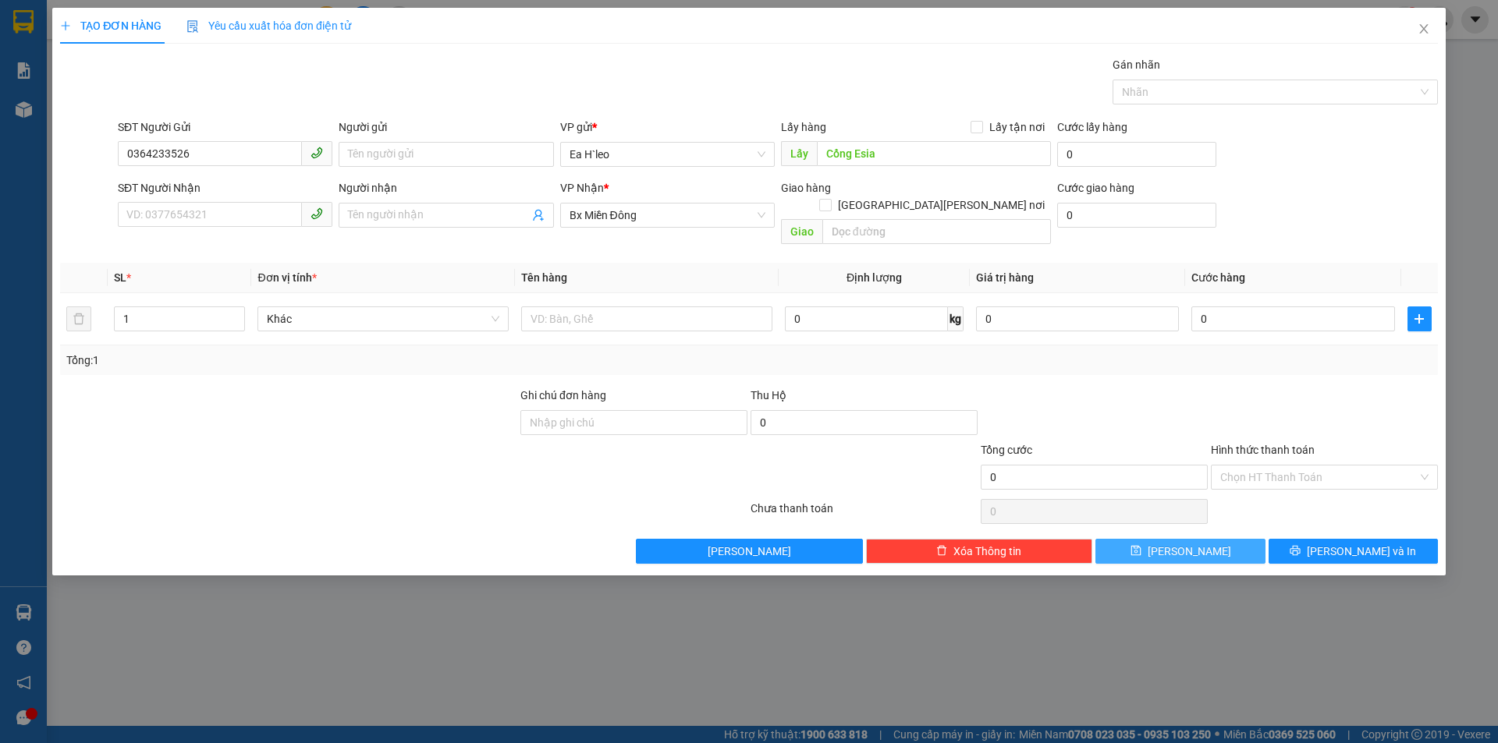
click at [1184, 543] on span "[PERSON_NAME]" at bounding box center [1189, 551] width 83 height 17
click at [1416, 32] on span "Close" at bounding box center [1424, 30] width 44 height 44
